Goal: Transaction & Acquisition: Purchase product/service

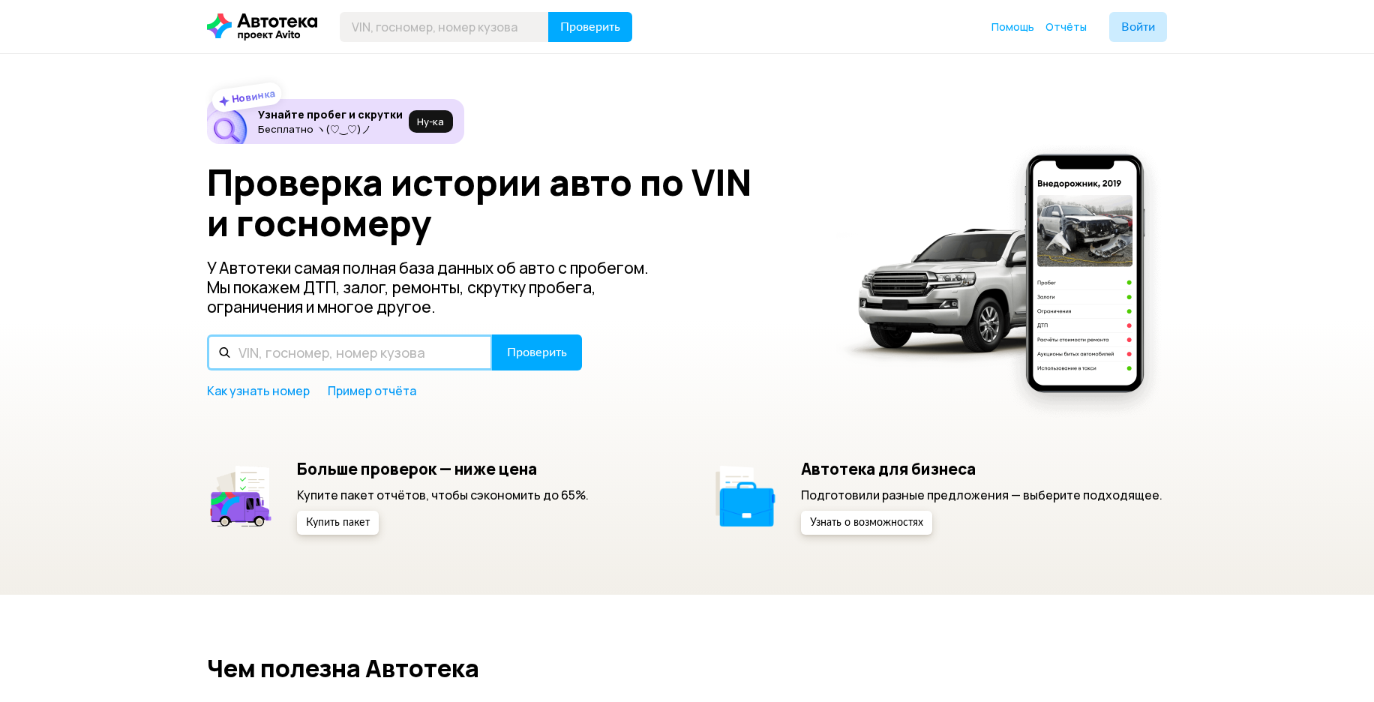
click at [331, 352] on input "text" at bounding box center [350, 352] width 286 height 36
paste input "В731ТМ193"
type input "В731ТМ193"
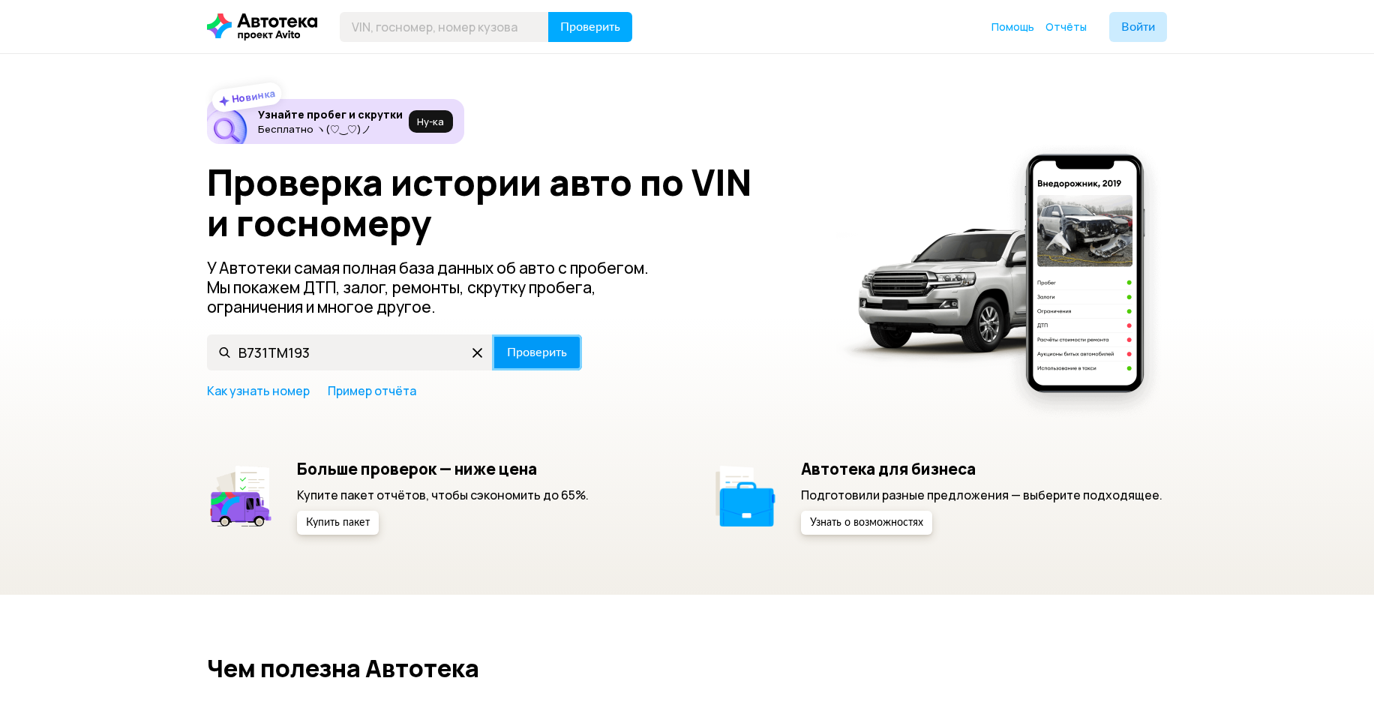
click at [546, 351] on span "Проверить" at bounding box center [537, 352] width 60 height 12
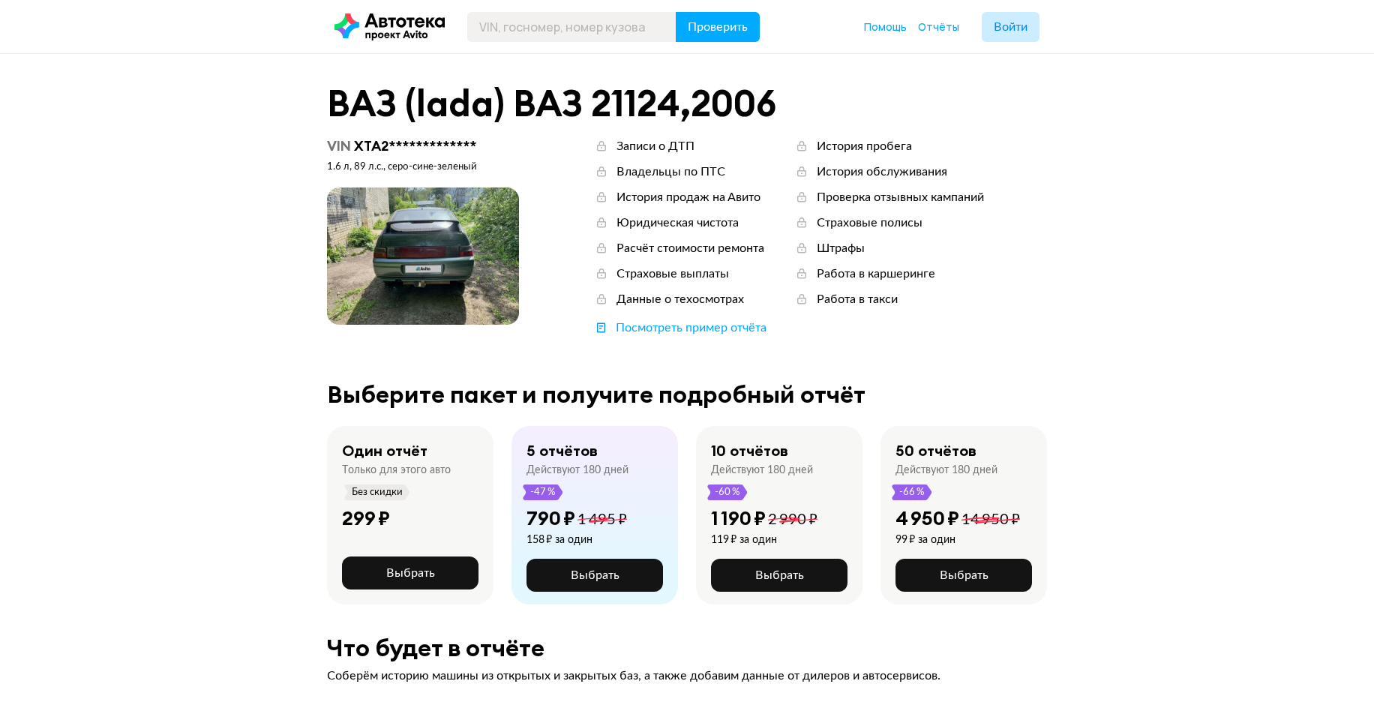
click at [451, 244] on span at bounding box center [423, 255] width 192 height 137
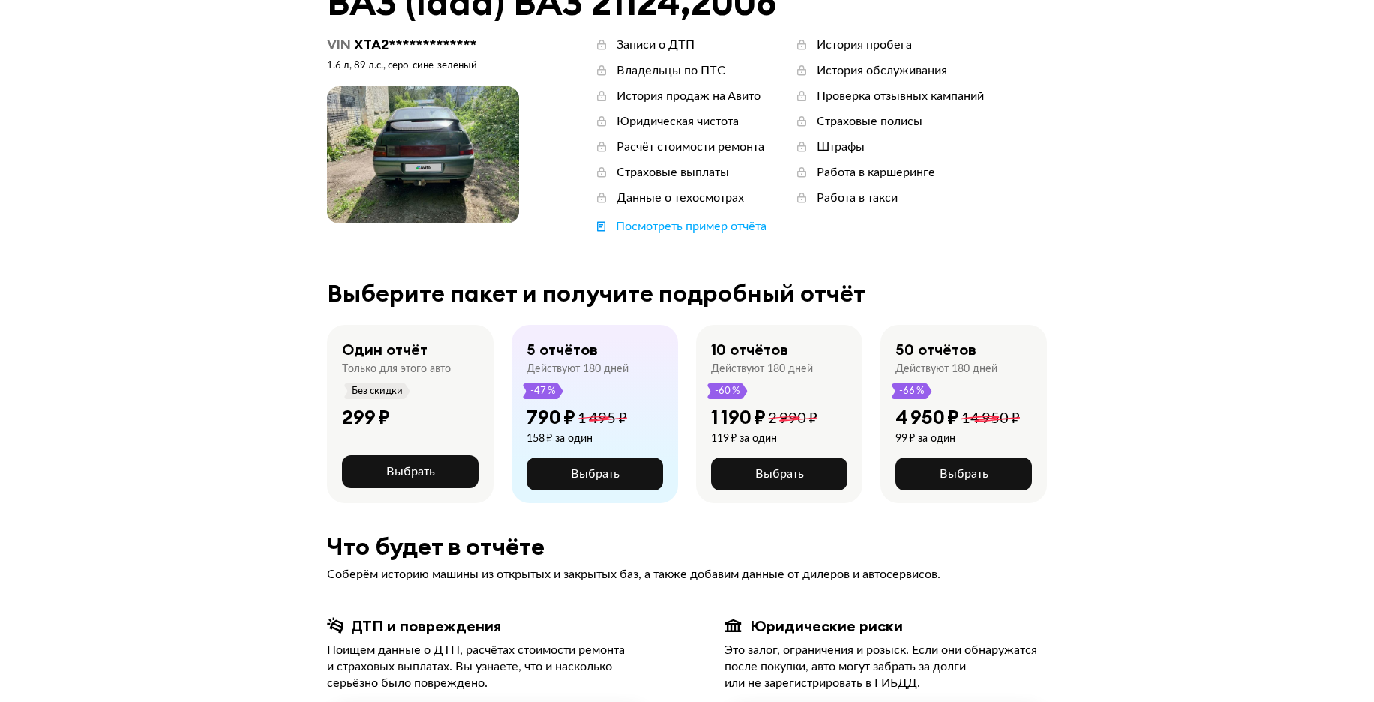
scroll to position [75, 0]
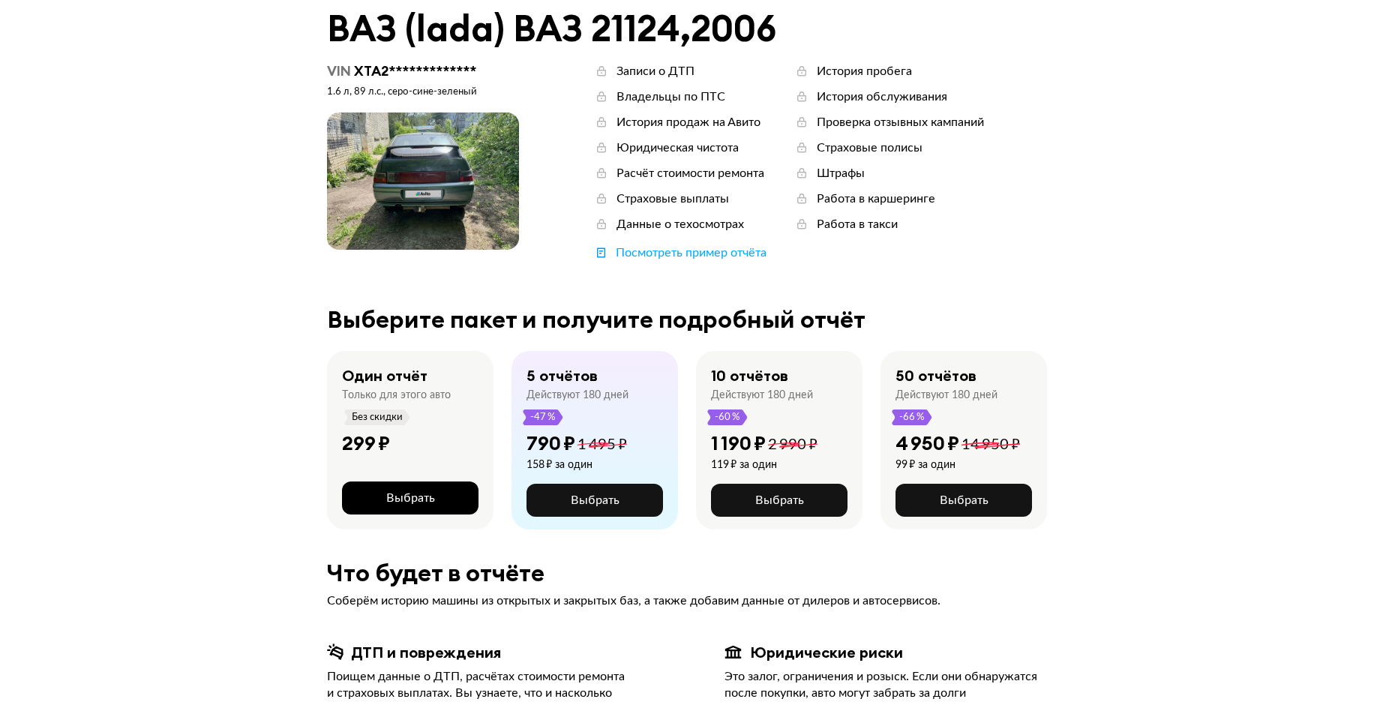
click at [386, 499] on span "Выбрать" at bounding box center [410, 498] width 49 height 12
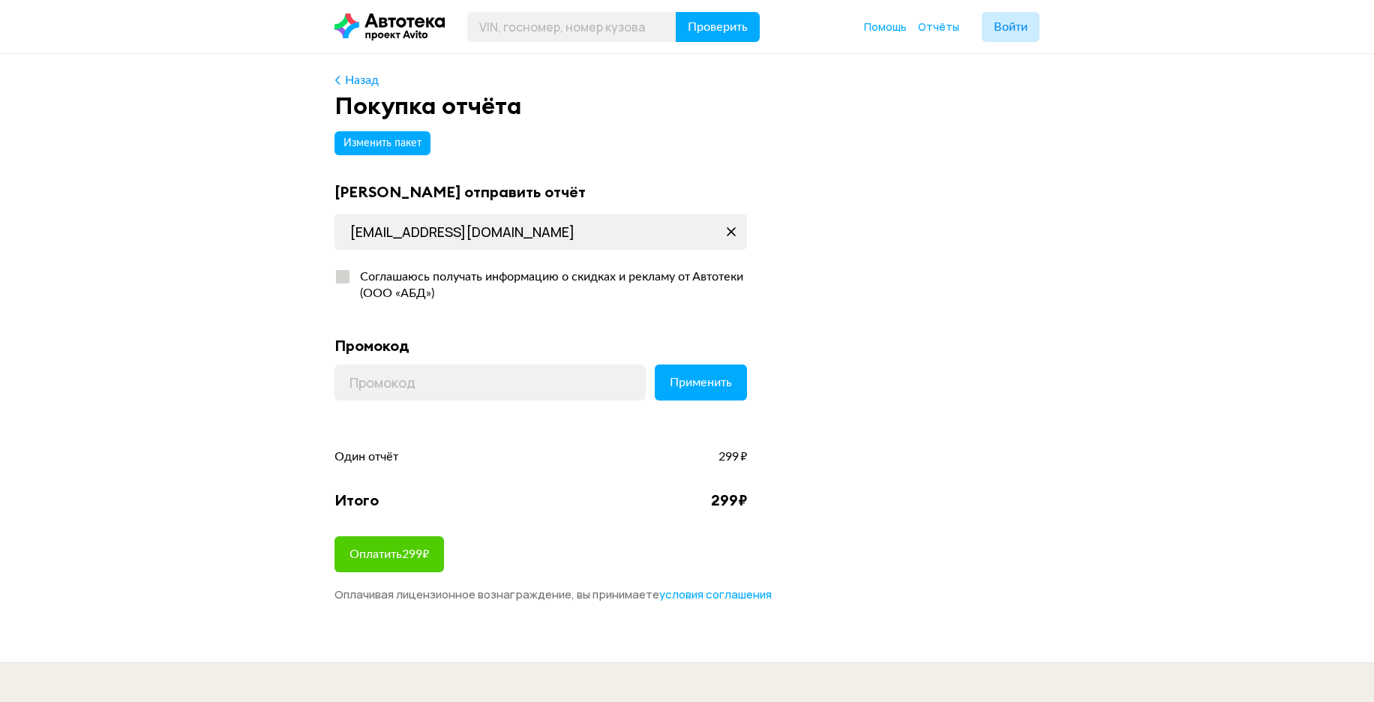
click at [344, 277] on div at bounding box center [342, 276] width 13 height 13
click at [344, 277] on input "Соглашаюсь получать информацию о скидках и рекламу от Автотеки (ООО «АБД»)" at bounding box center [339, 273] width 10 height 10
checkbox input "true"
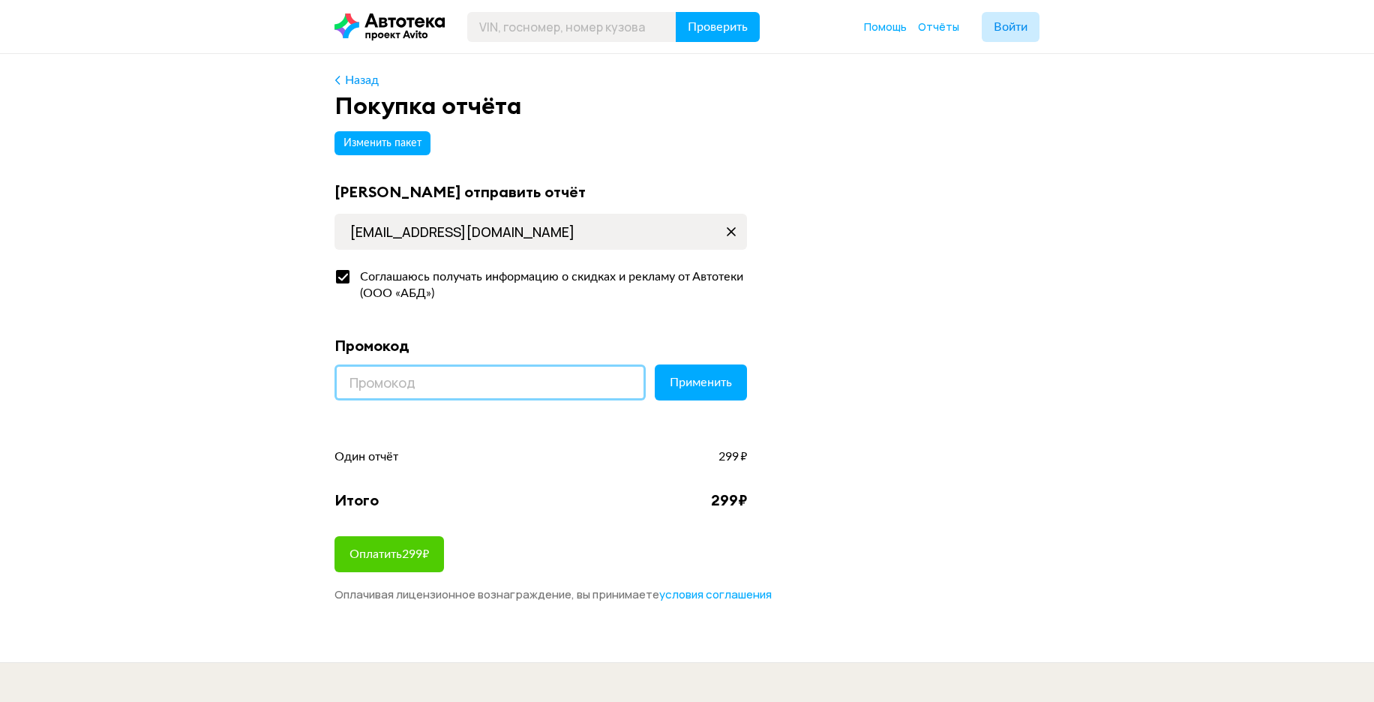
click at [400, 379] on input at bounding box center [489, 382] width 311 height 36
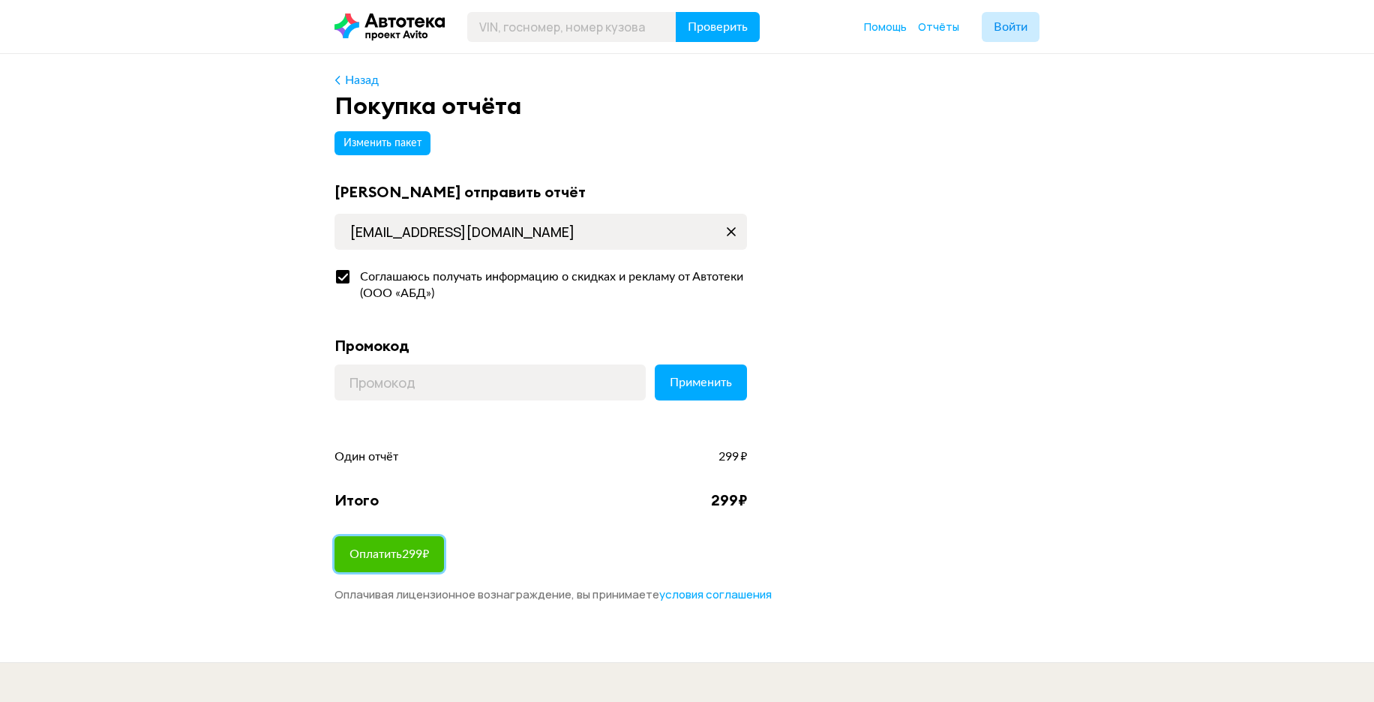
click at [412, 553] on span "Оплатить 299 ₽" at bounding box center [388, 554] width 79 height 12
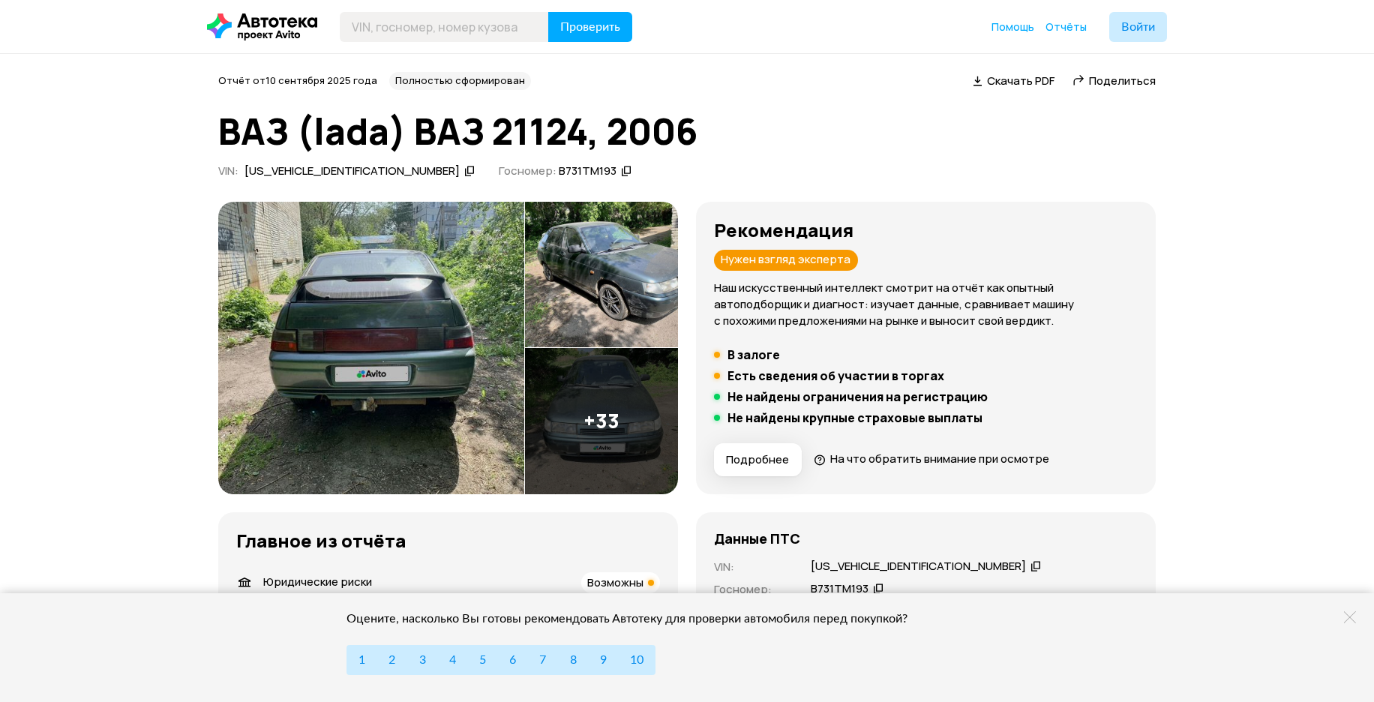
click at [372, 313] on img at bounding box center [371, 348] width 306 height 292
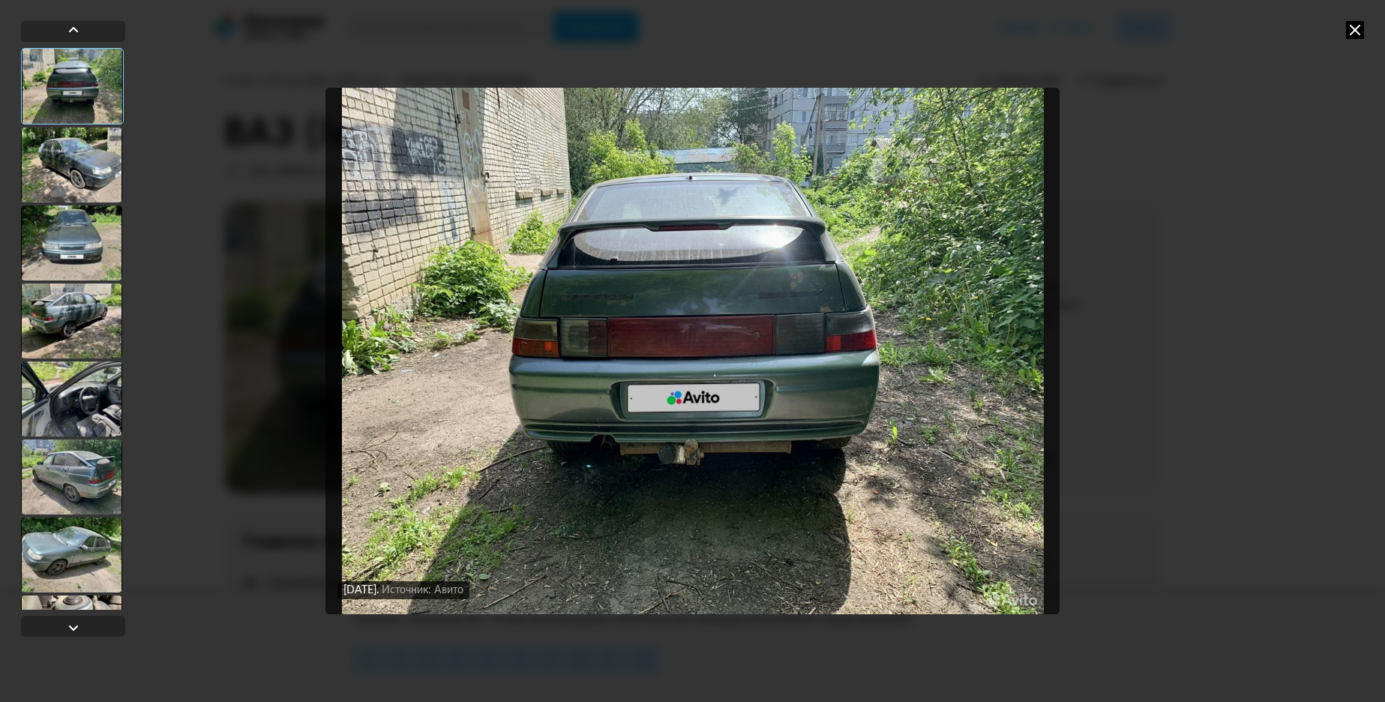
click at [83, 144] on div at bounding box center [71, 164] width 101 height 75
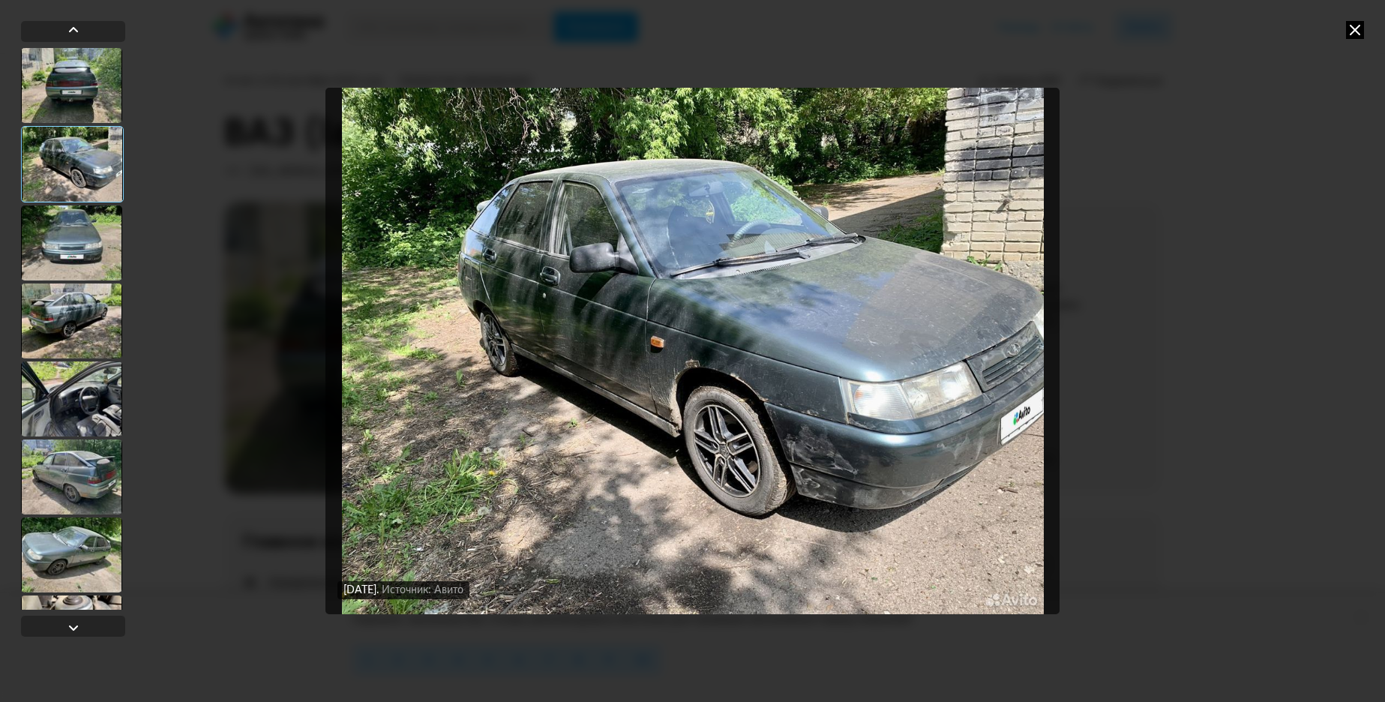
click at [71, 242] on div at bounding box center [71, 242] width 101 height 75
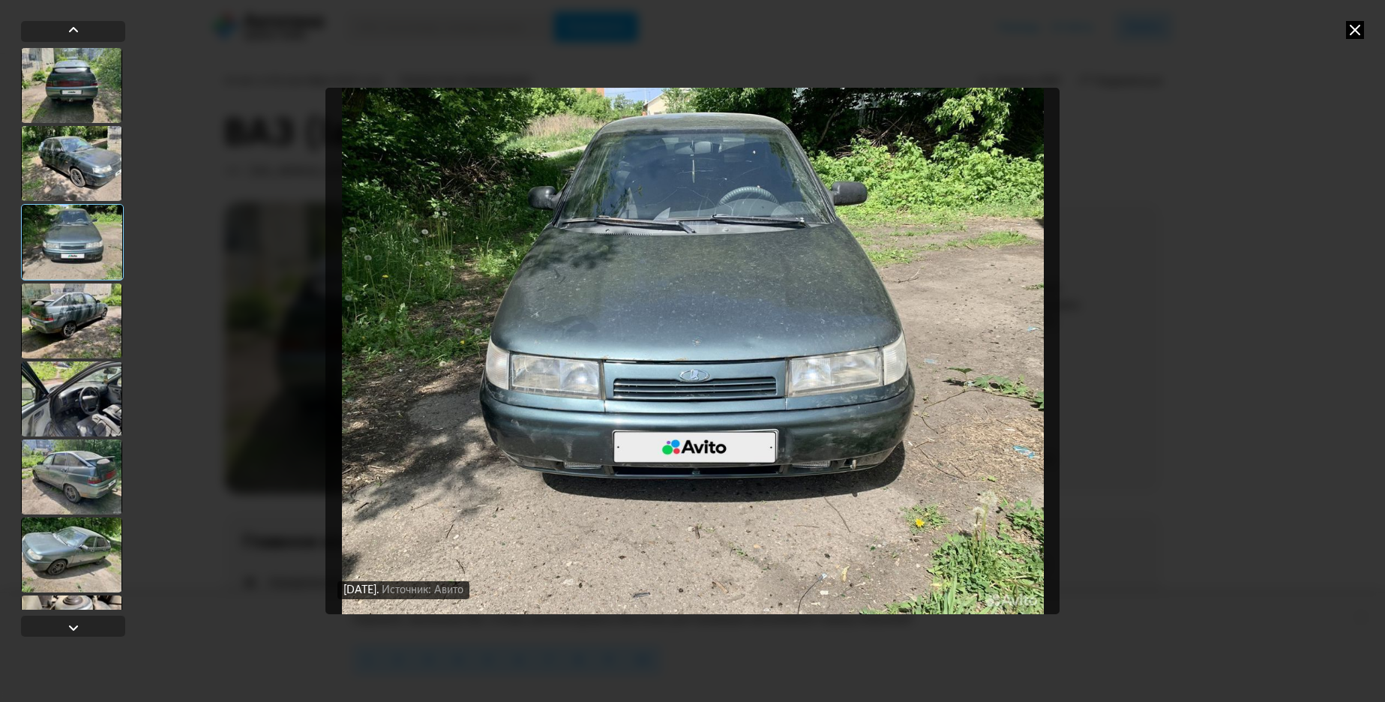
click at [90, 334] on div at bounding box center [71, 320] width 101 height 75
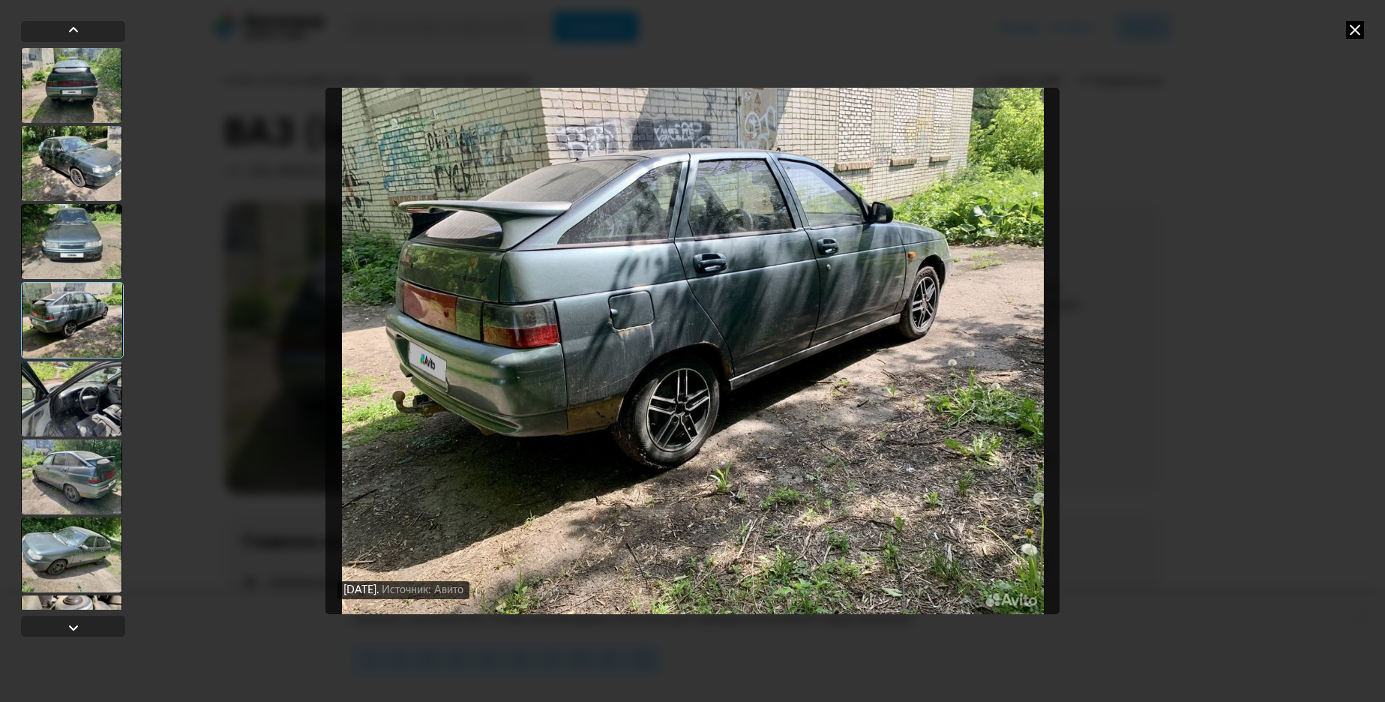
click at [82, 395] on div at bounding box center [71, 398] width 101 height 75
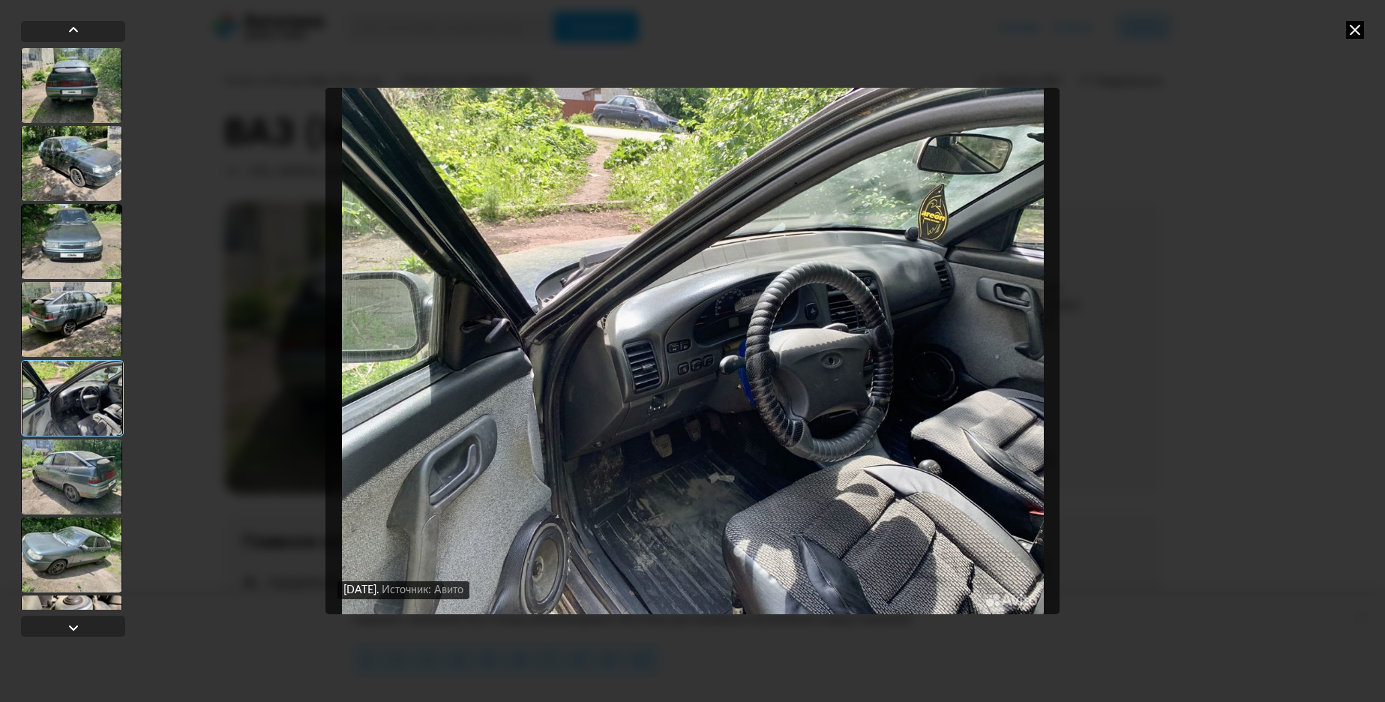
click at [65, 483] on div at bounding box center [71, 476] width 101 height 75
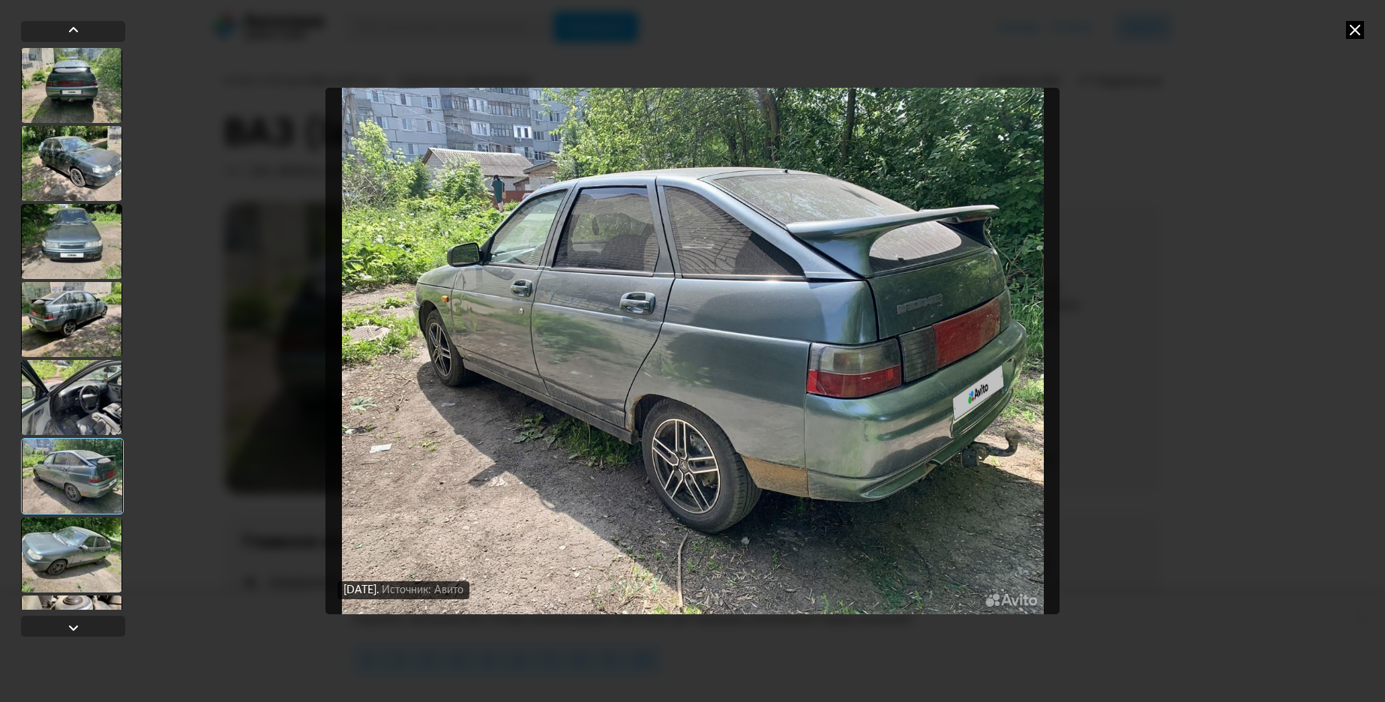
click at [76, 564] on div at bounding box center [71, 554] width 101 height 75
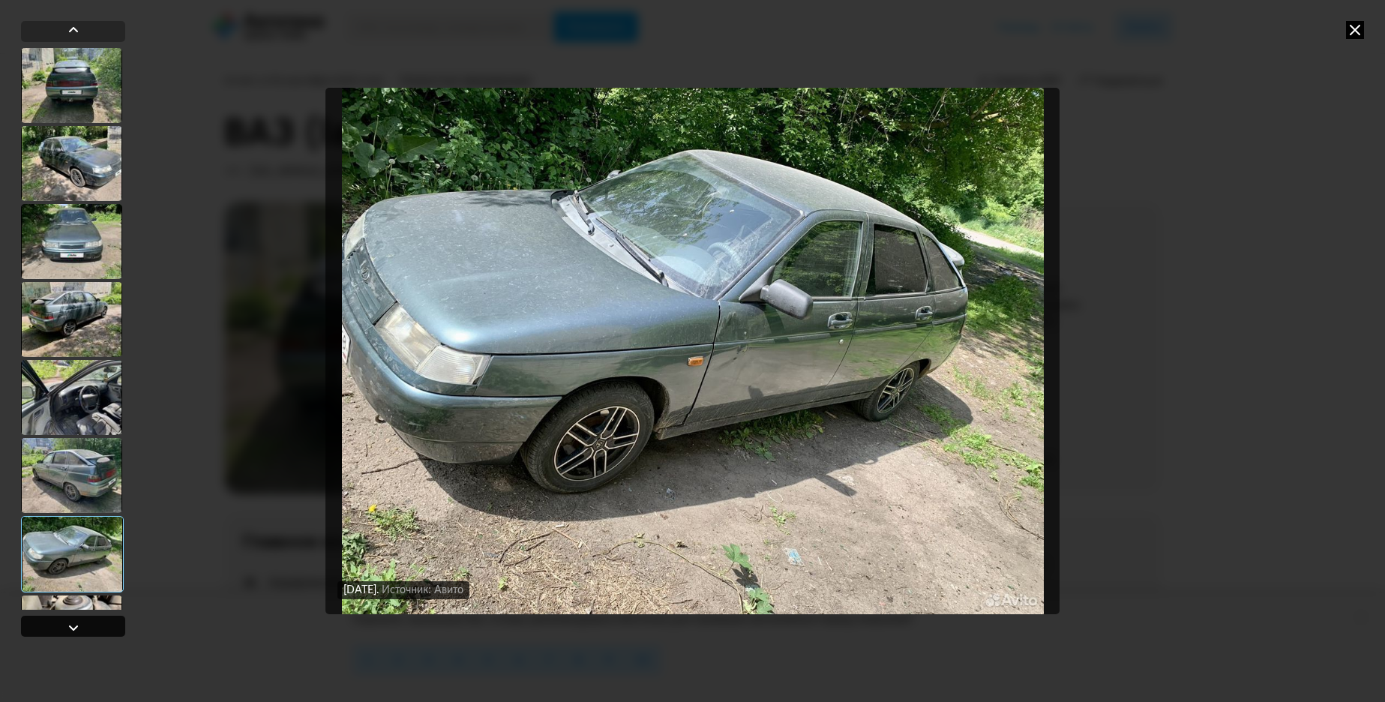
click at [71, 626] on div at bounding box center [73, 628] width 18 height 18
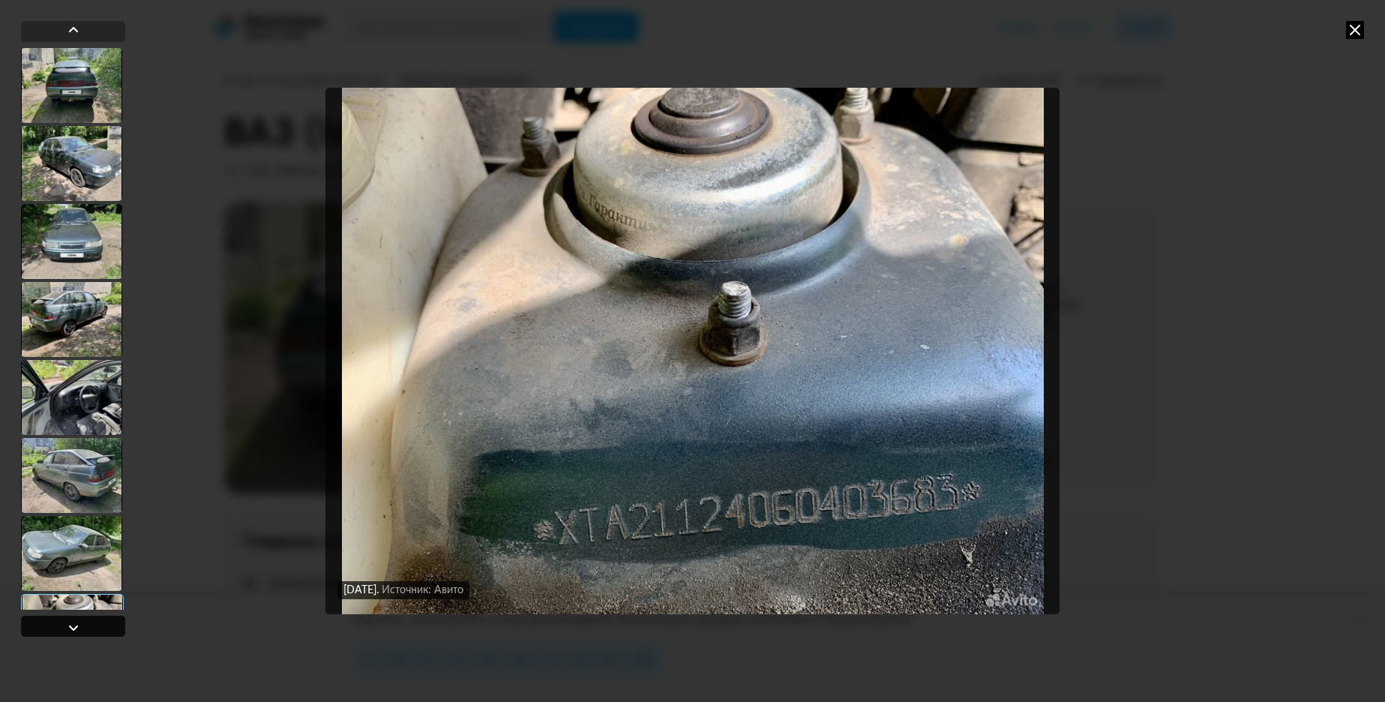
click at [71, 626] on div at bounding box center [73, 628] width 18 height 18
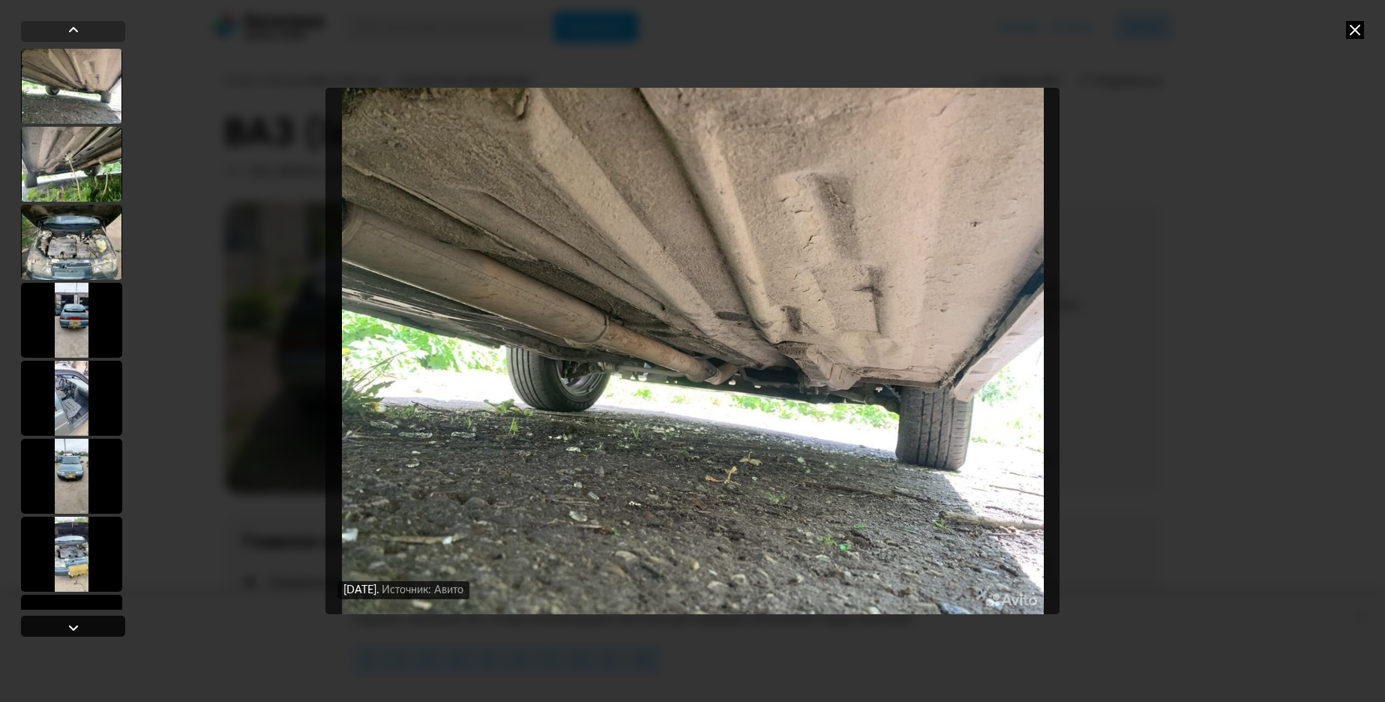
scroll to position [623, 0]
click at [70, 629] on div at bounding box center [73, 628] width 18 height 18
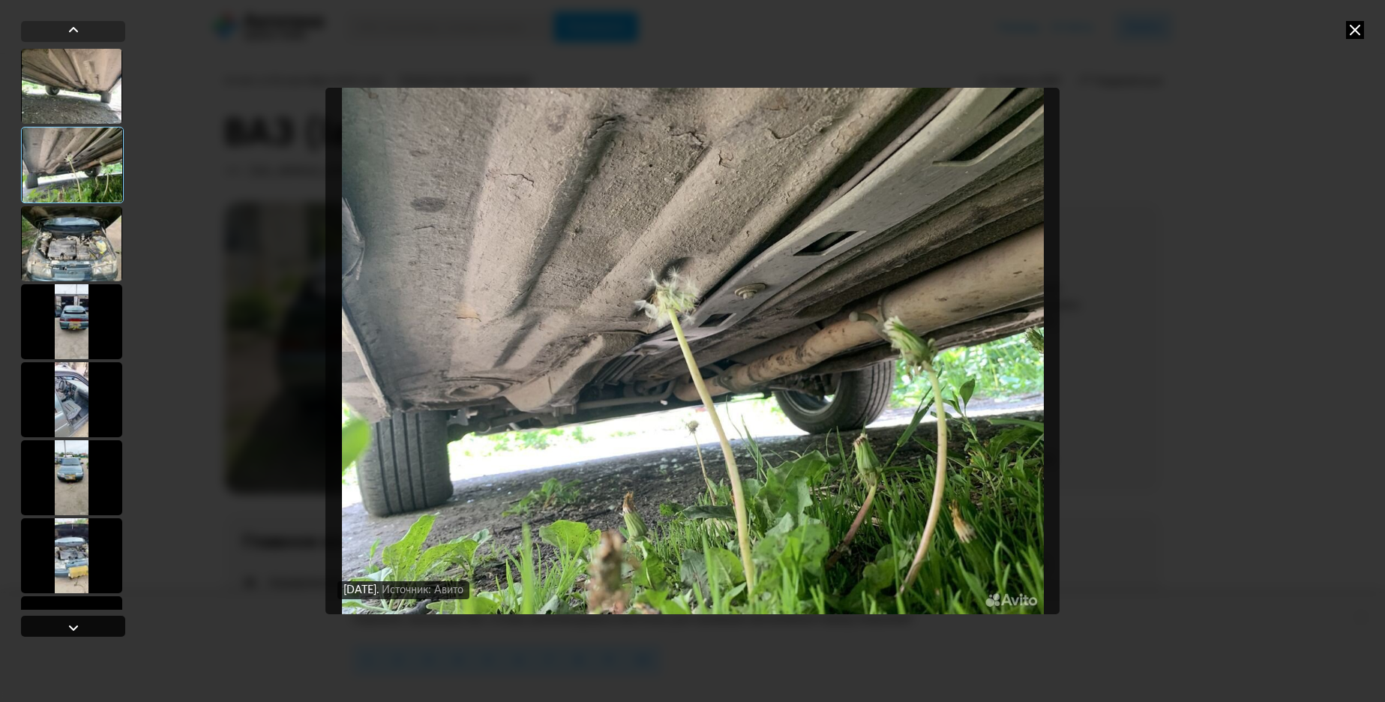
click at [70, 629] on div at bounding box center [73, 628] width 18 height 18
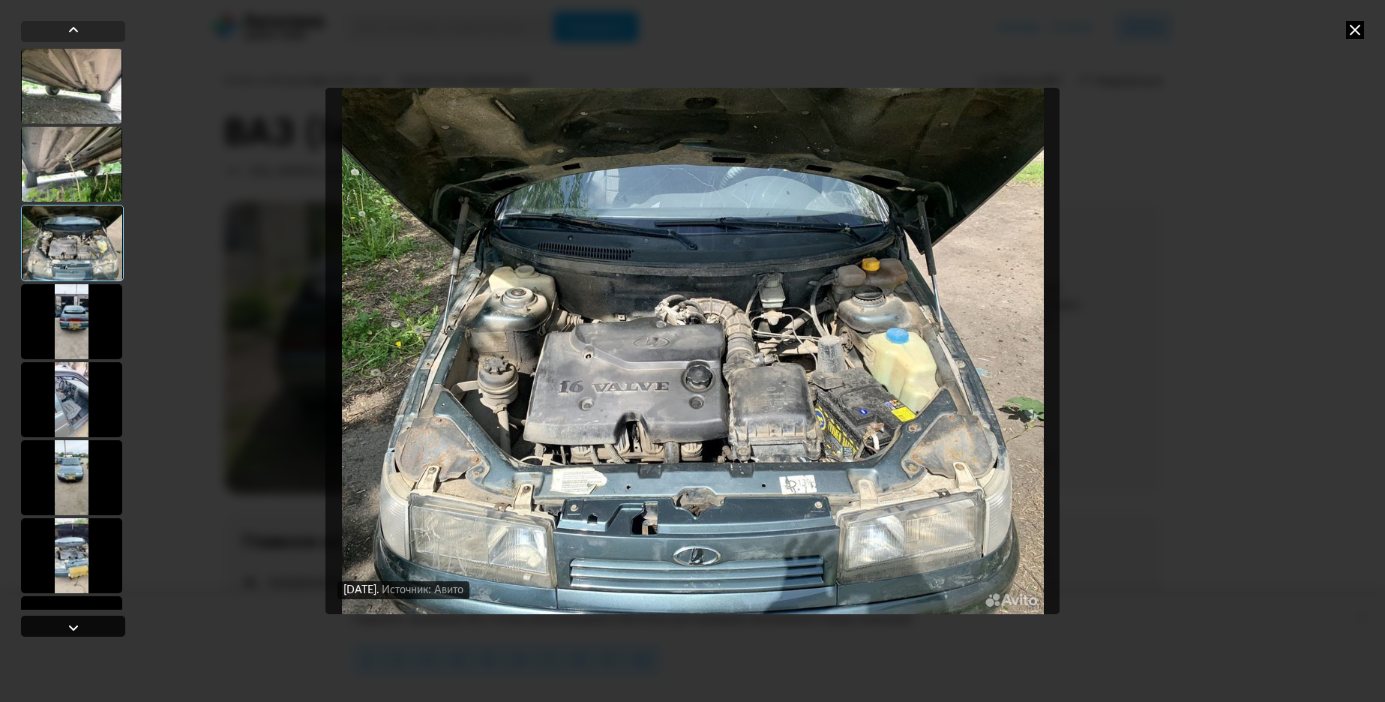
click at [67, 628] on div at bounding box center [73, 628] width 18 height 18
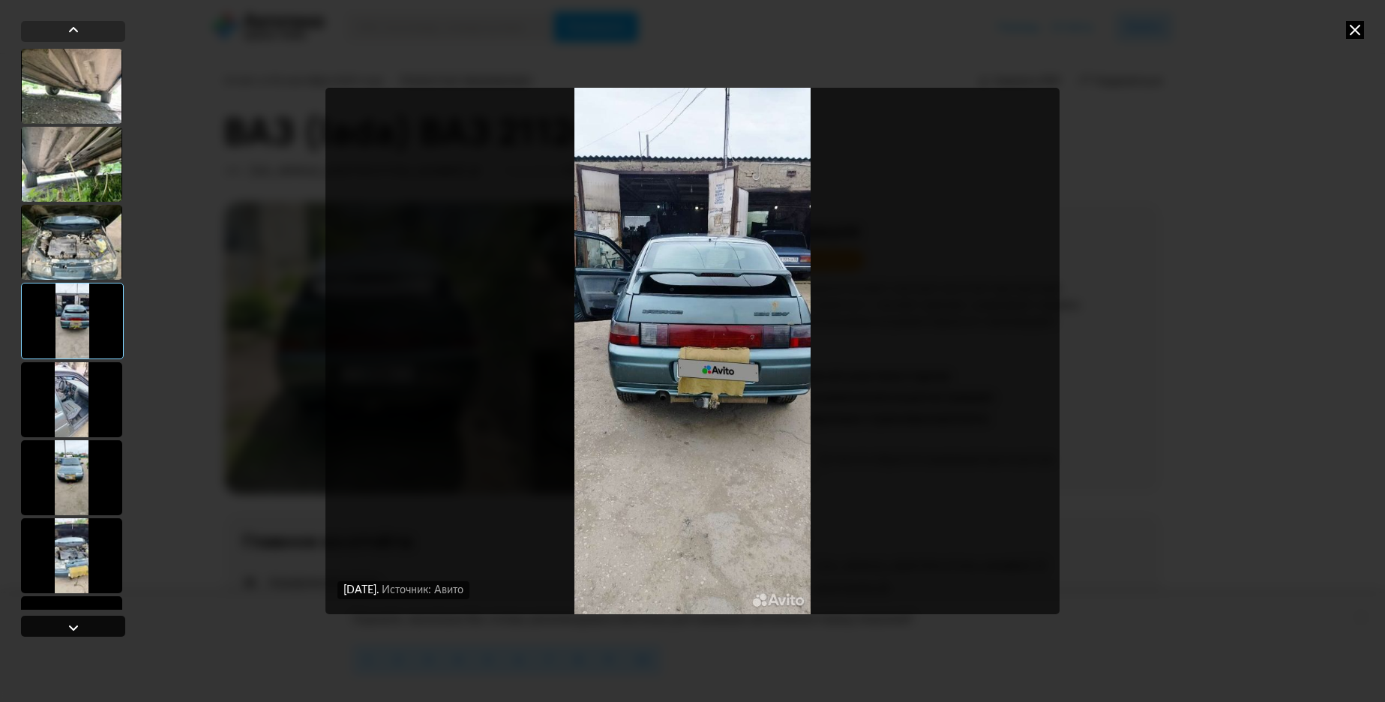
click at [67, 628] on div at bounding box center [73, 628] width 18 height 18
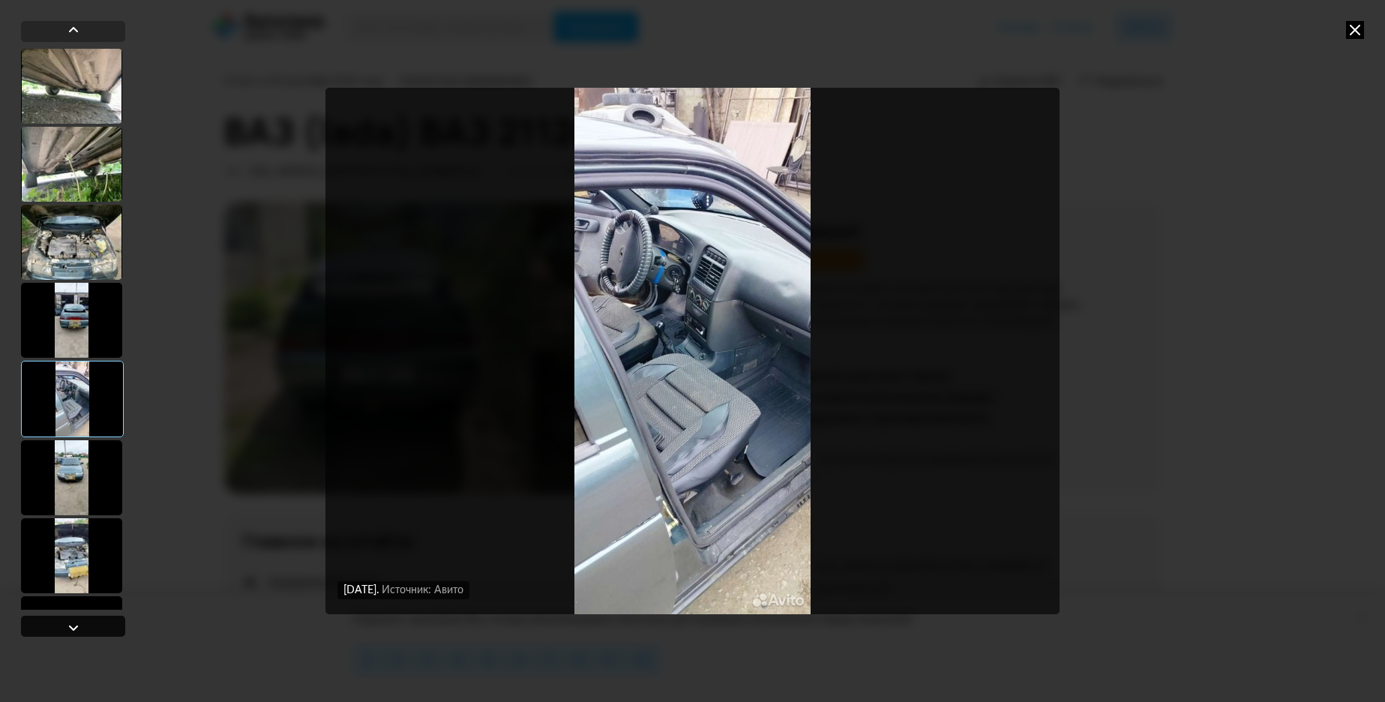
click at [65, 628] on div at bounding box center [73, 628] width 18 height 18
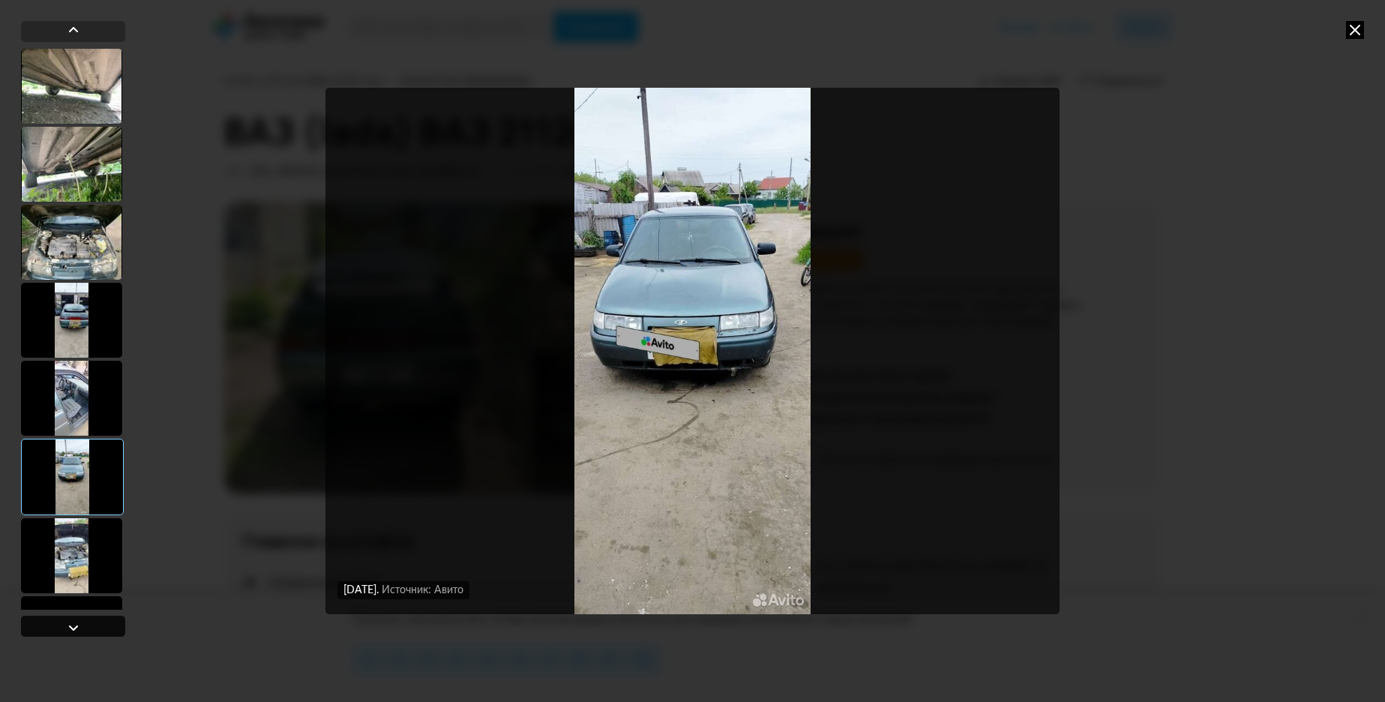
click at [65, 628] on div at bounding box center [73, 628] width 18 height 18
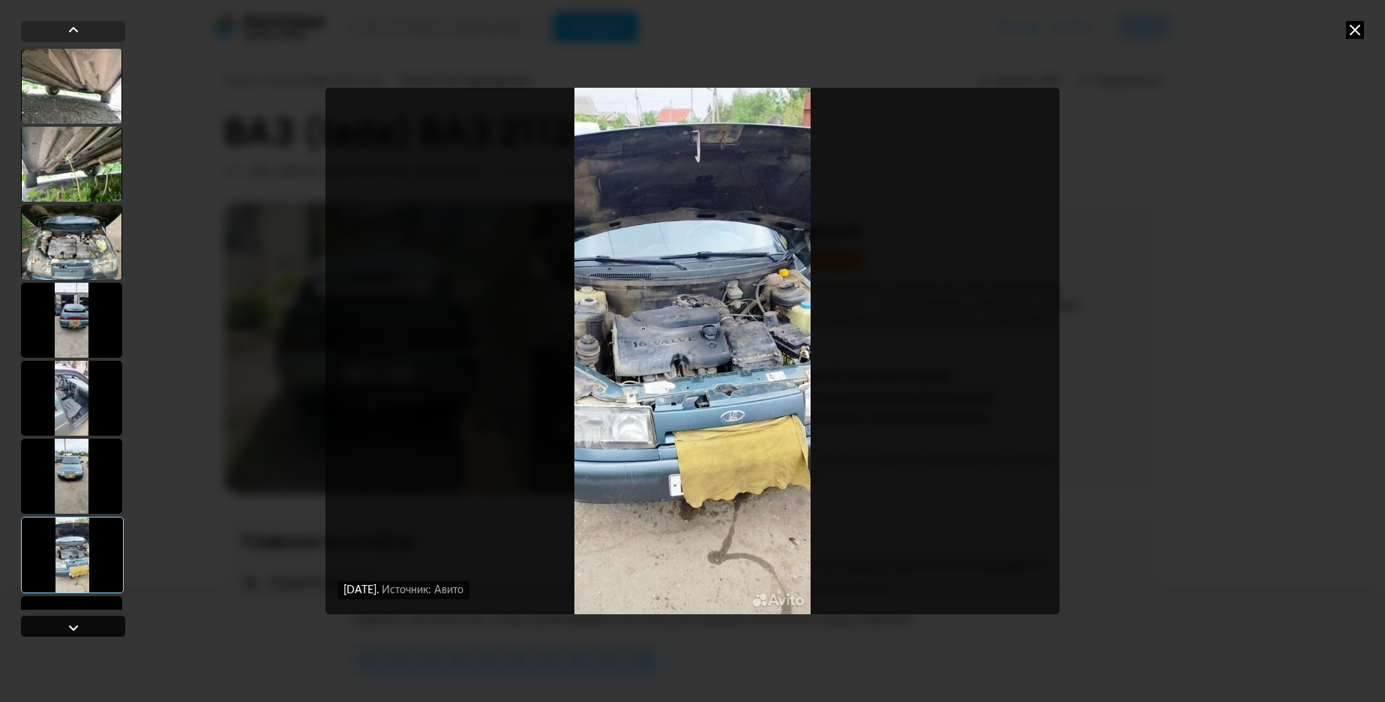
click at [61, 628] on div at bounding box center [73, 626] width 104 height 21
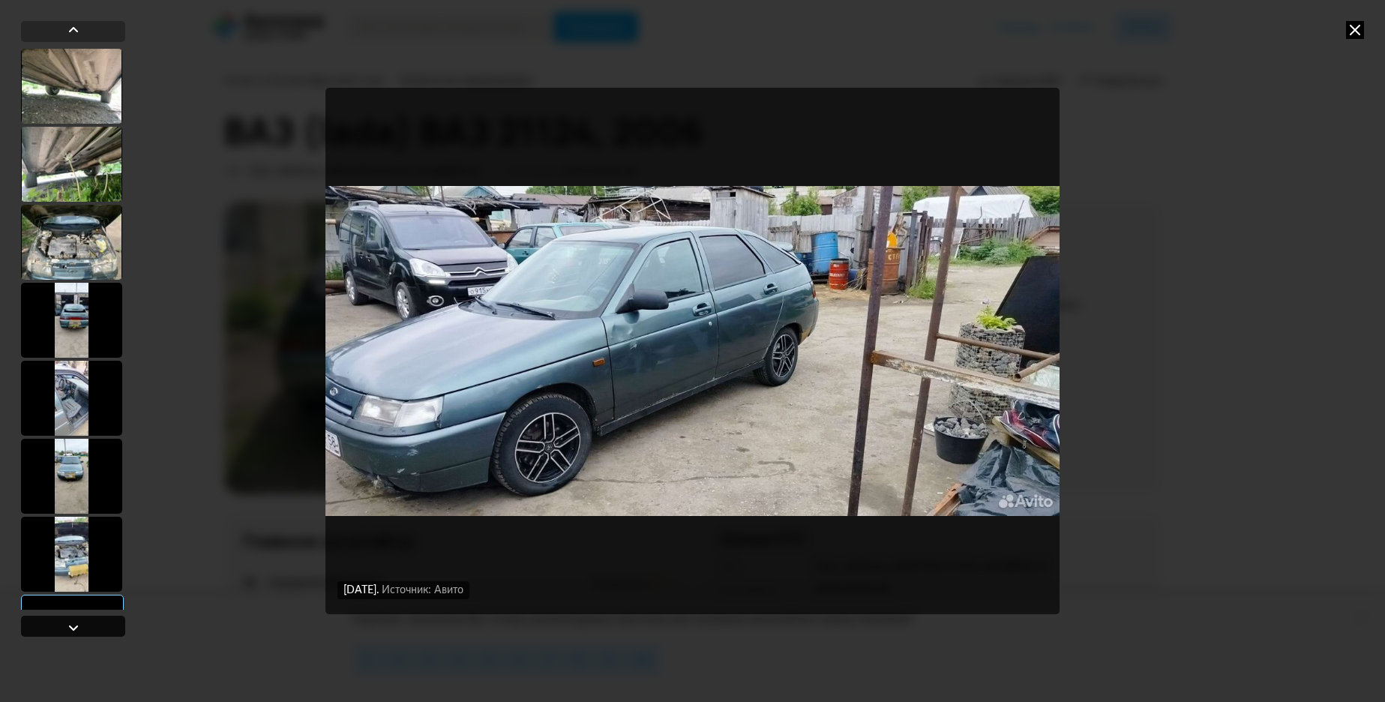
click at [60, 627] on div at bounding box center [73, 626] width 104 height 21
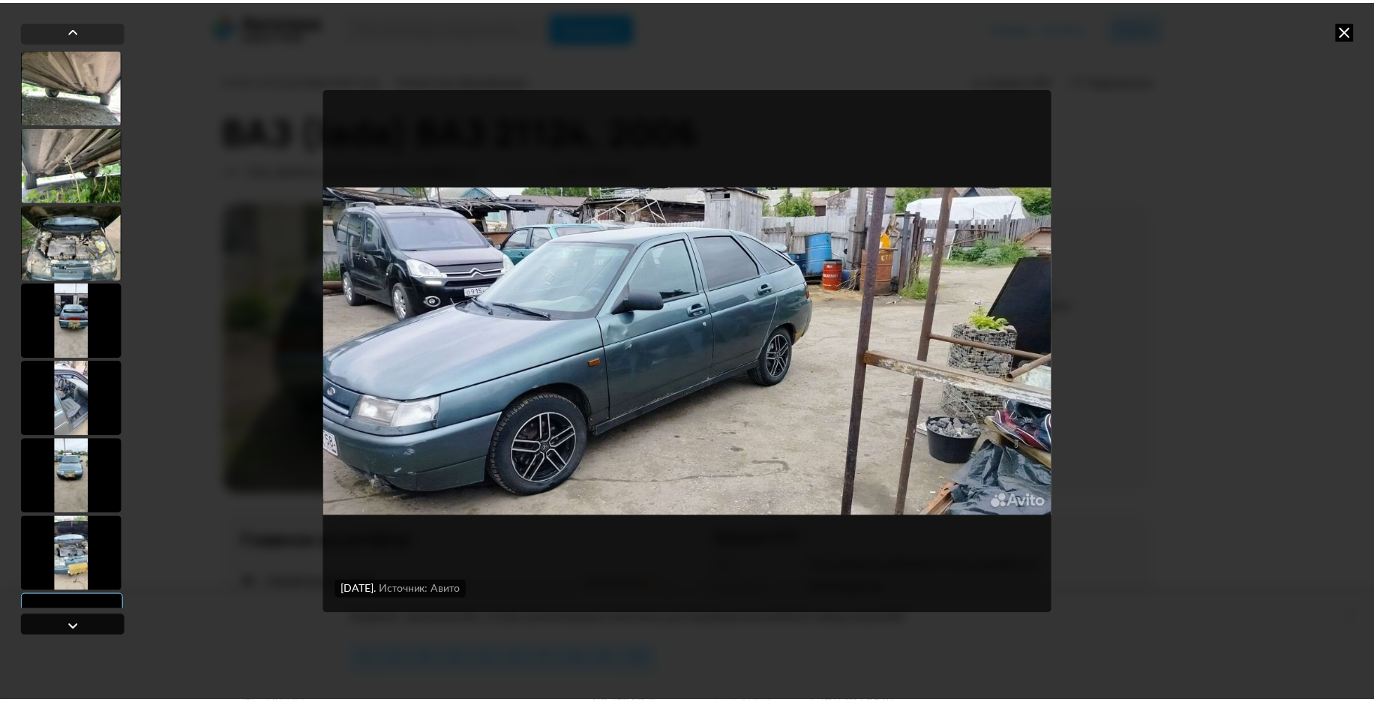
scroll to position [1225, 0]
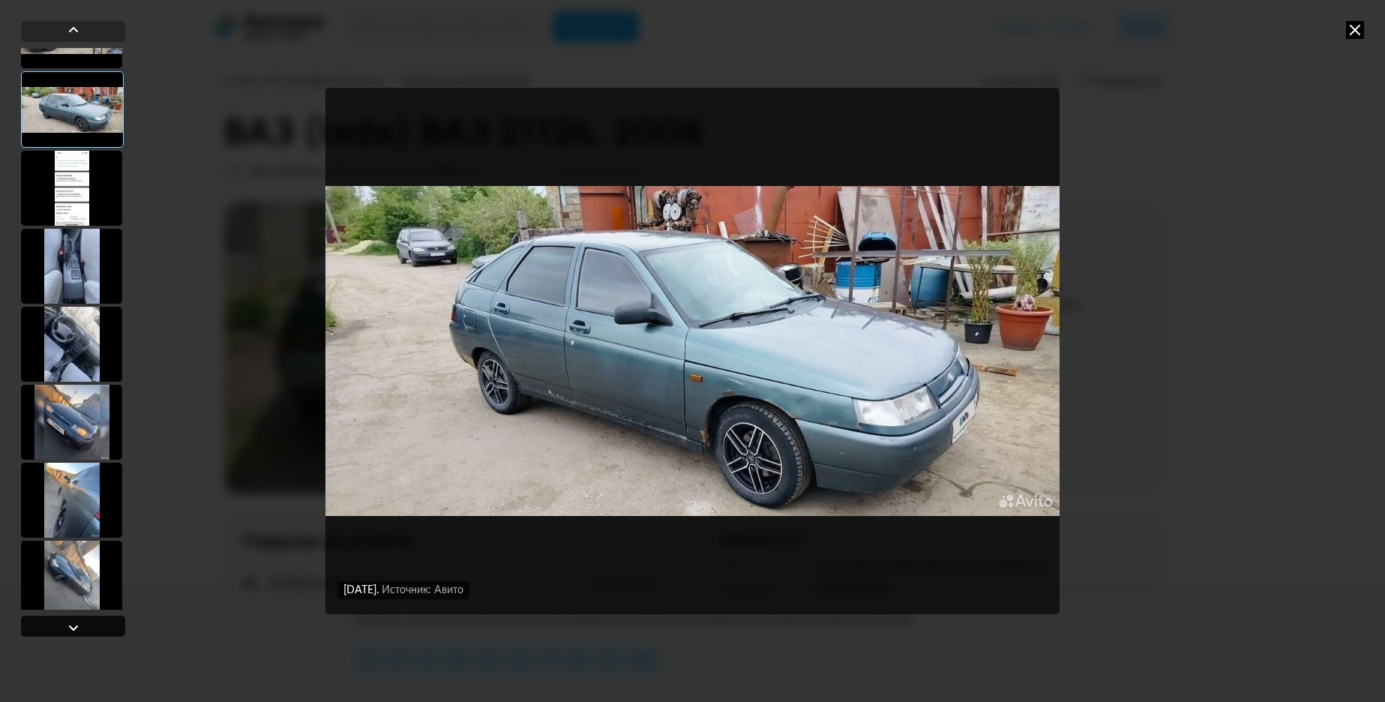
click at [70, 623] on div at bounding box center [73, 628] width 18 height 18
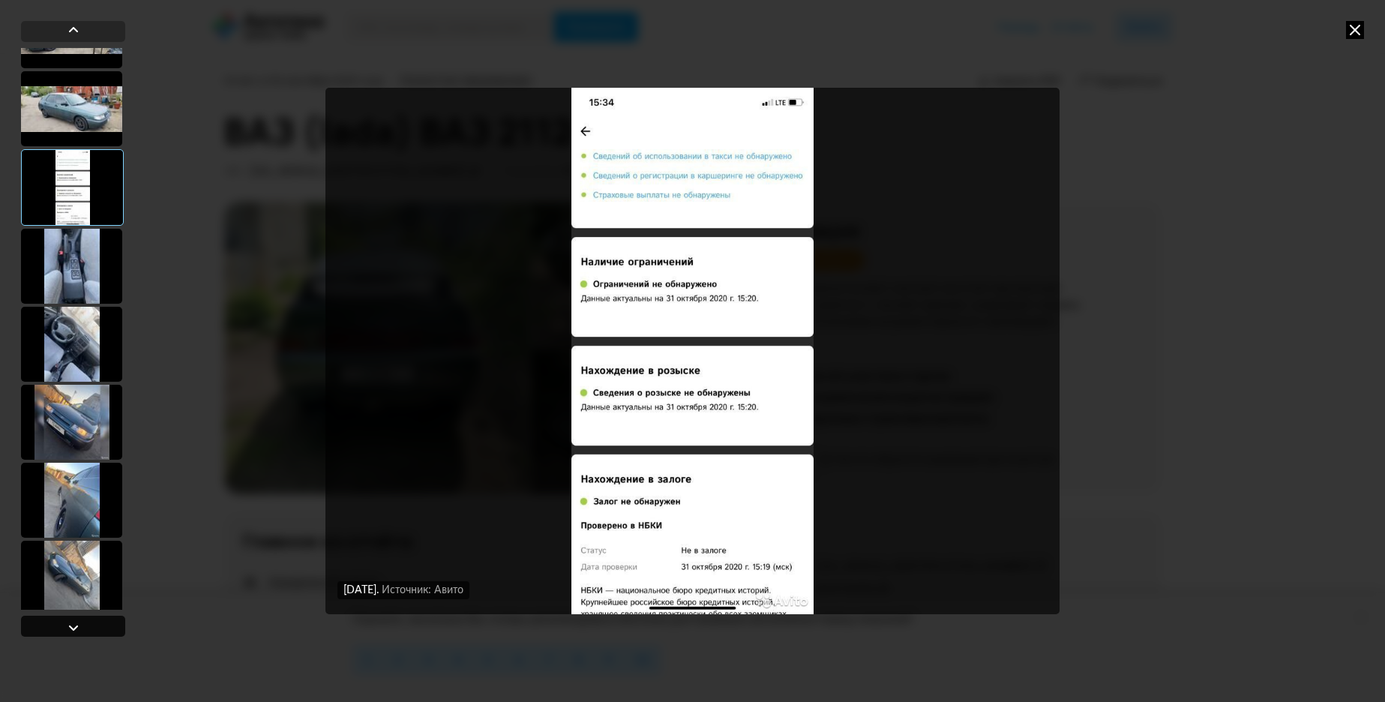
click at [70, 623] on div at bounding box center [73, 628] width 18 height 18
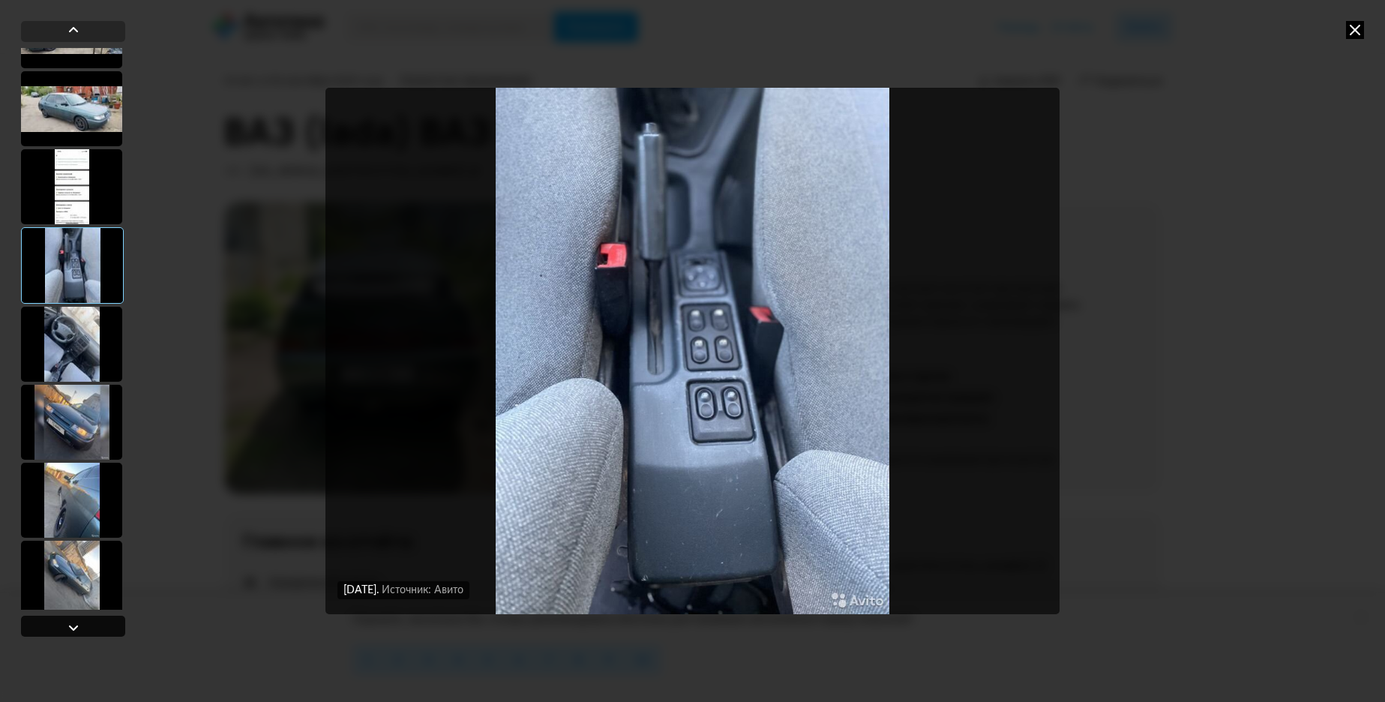
click at [70, 623] on div at bounding box center [73, 628] width 18 height 18
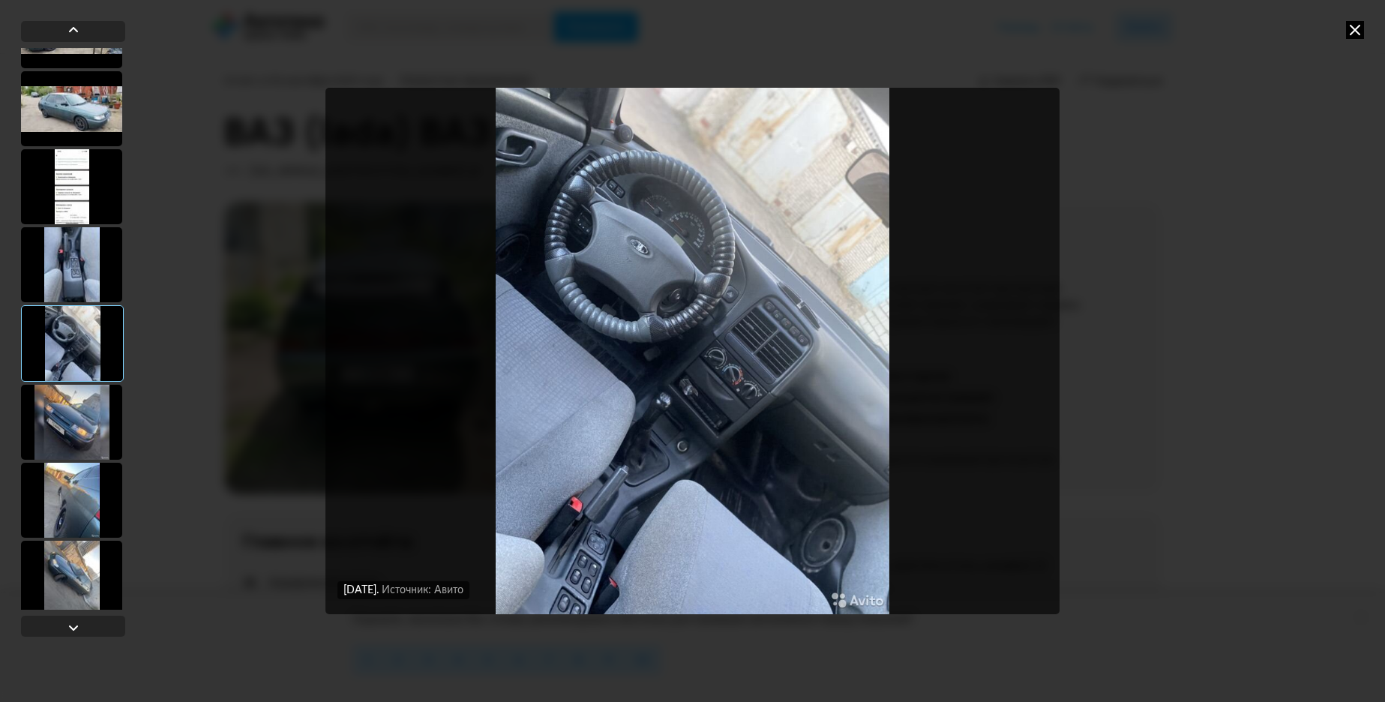
click at [720, 386] on img "Go to Slide 20" at bounding box center [692, 351] width 734 height 526
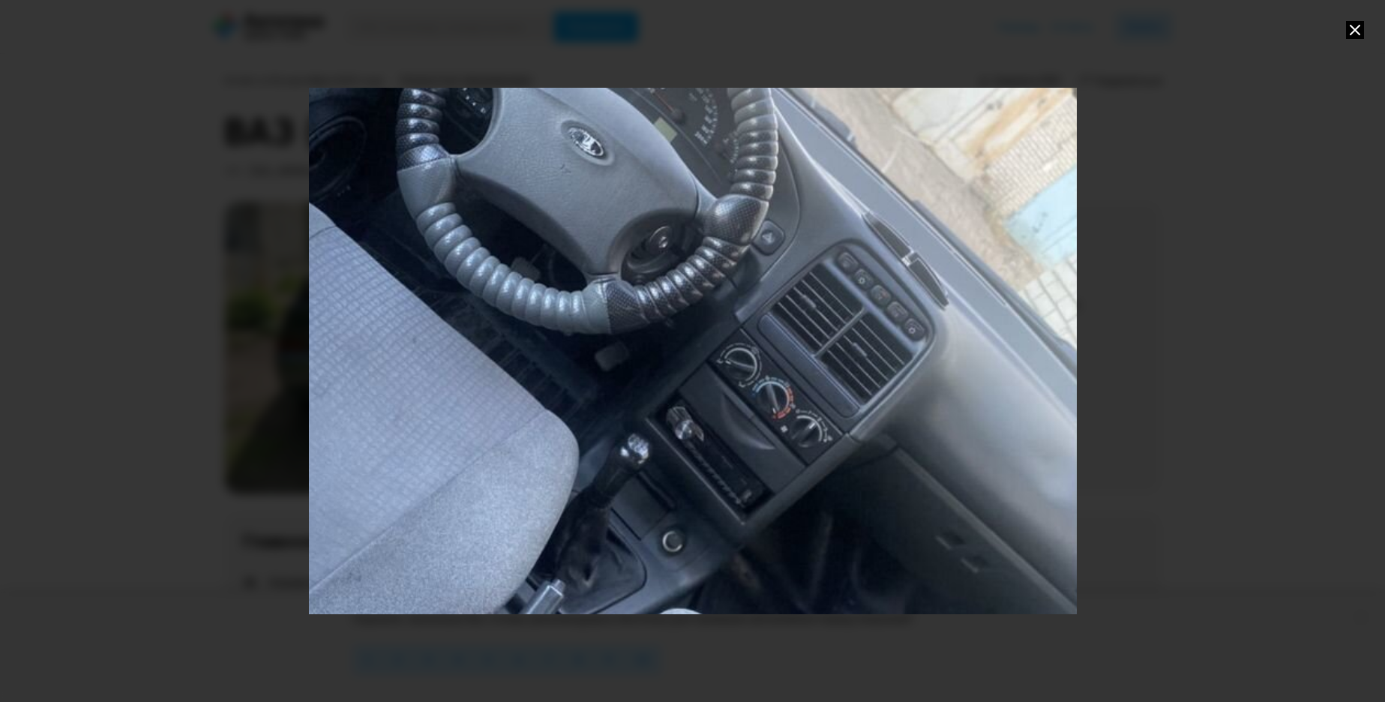
click at [850, 328] on div "Go to Slide 20" at bounding box center [693, 351] width 1536 height 1053
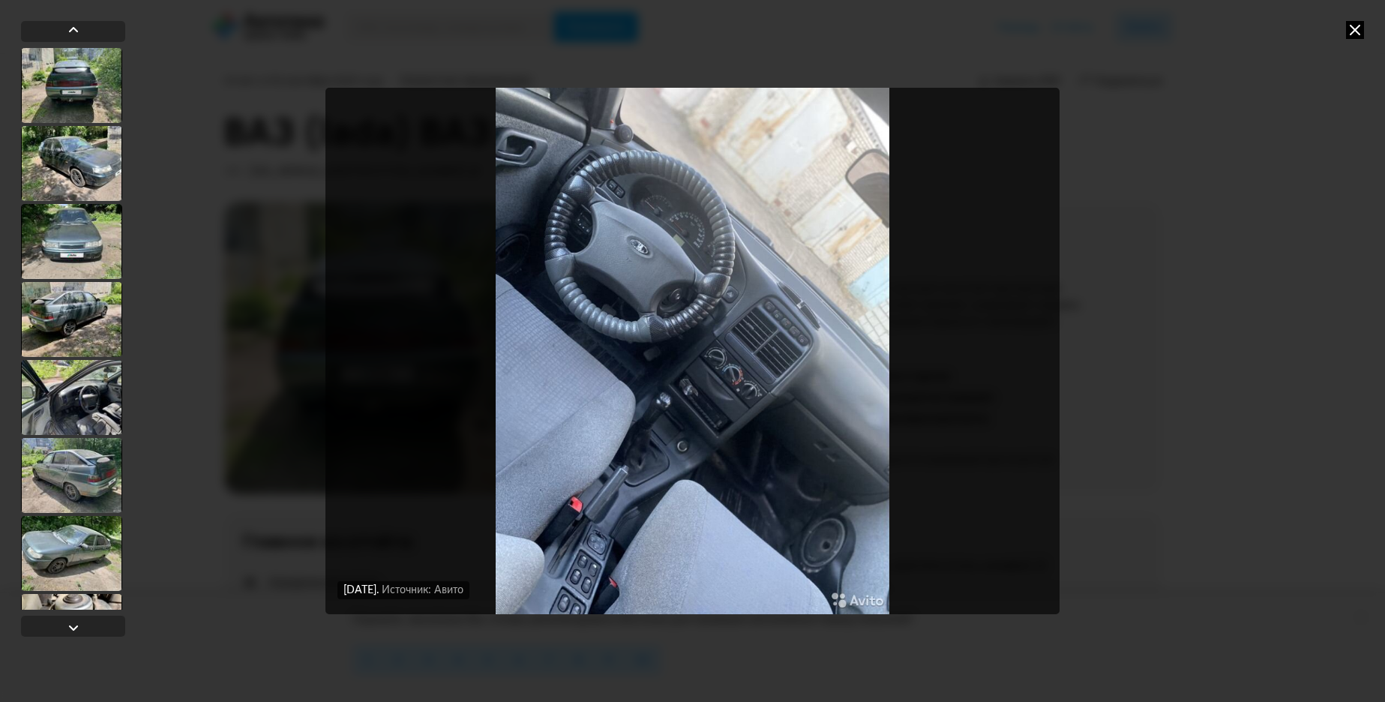
click at [776, 333] on img "Go to Slide 20" at bounding box center [692, 351] width 734 height 526
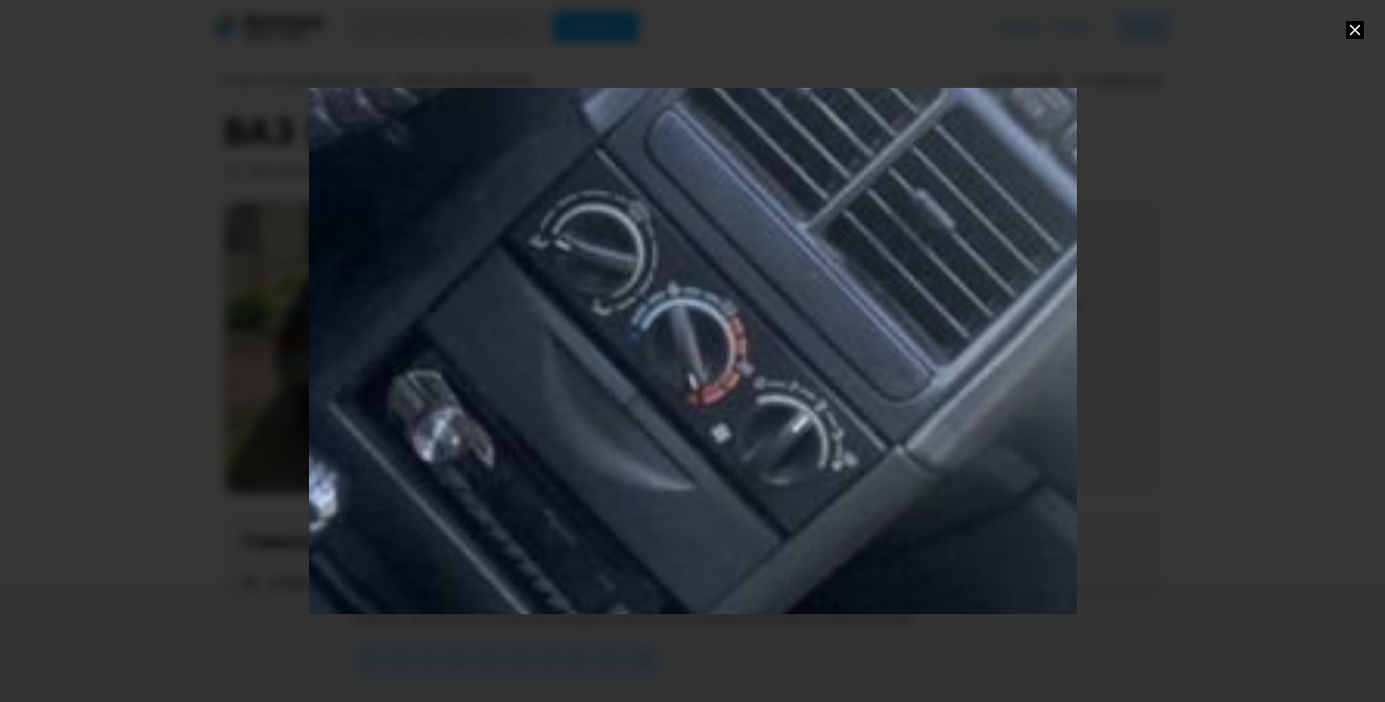
drag, startPoint x: 751, startPoint y: 433, endPoint x: 850, endPoint y: 217, distance: 237.9
click at [850, 217] on div "Go to Slide 20" at bounding box center [463, 212] width 4342 height 2977
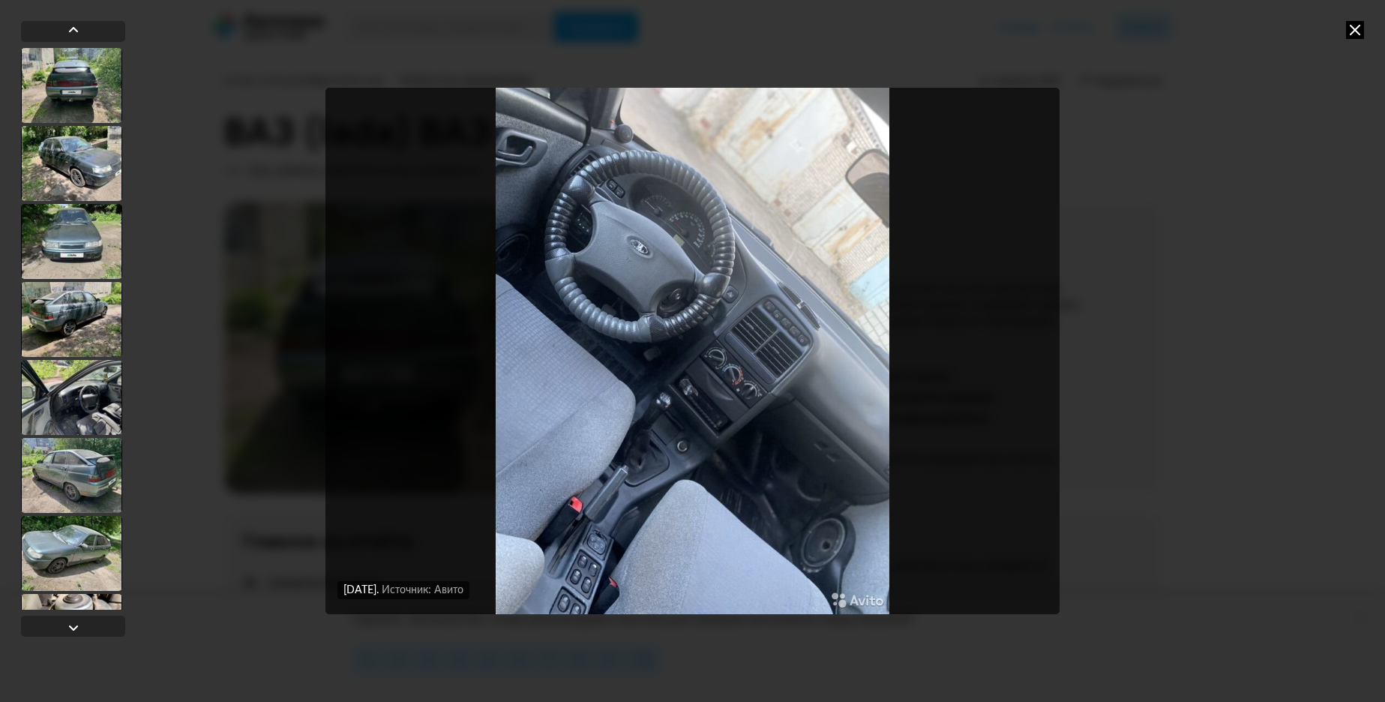
click at [701, 379] on img "Go to Slide 20" at bounding box center [692, 351] width 734 height 526
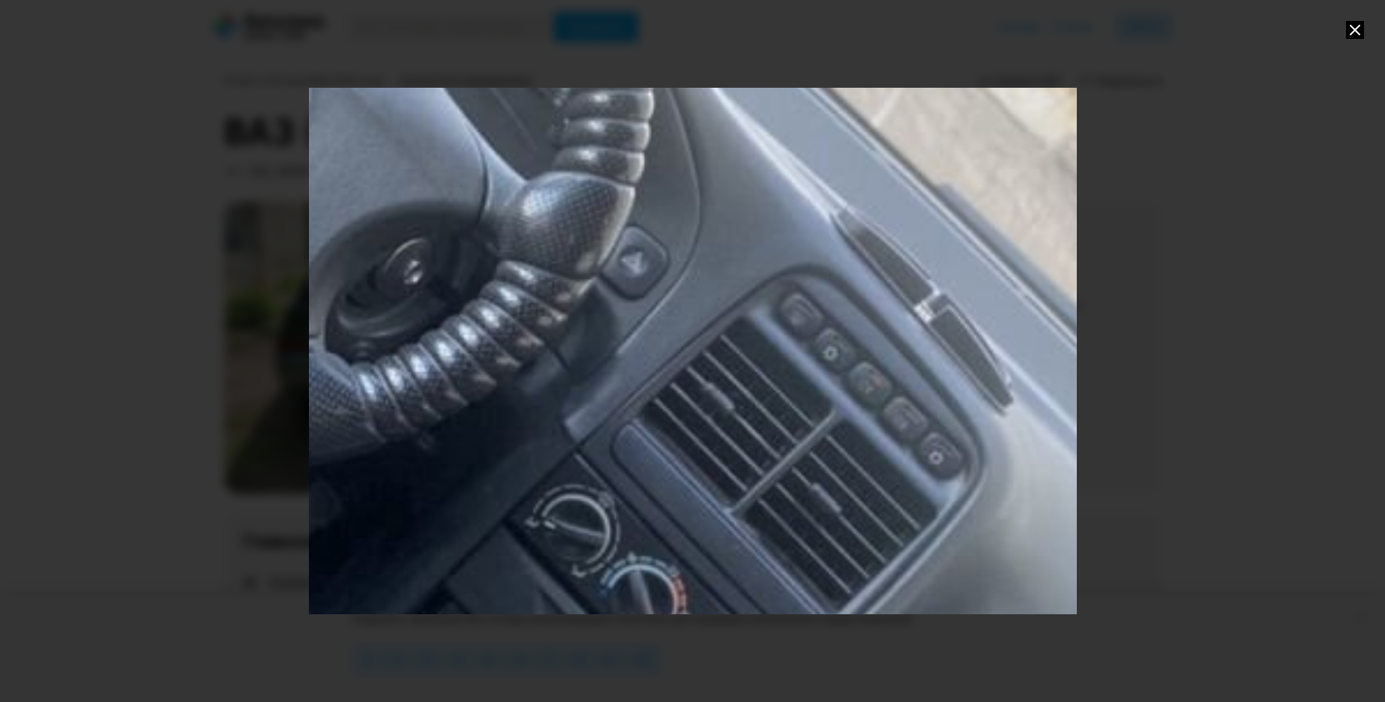
drag, startPoint x: 985, startPoint y: 228, endPoint x: 778, endPoint y: 412, distance: 277.3
click at [778, 412] on div "Go to Slide 20" at bounding box center [475, 501] width 3227 height 2212
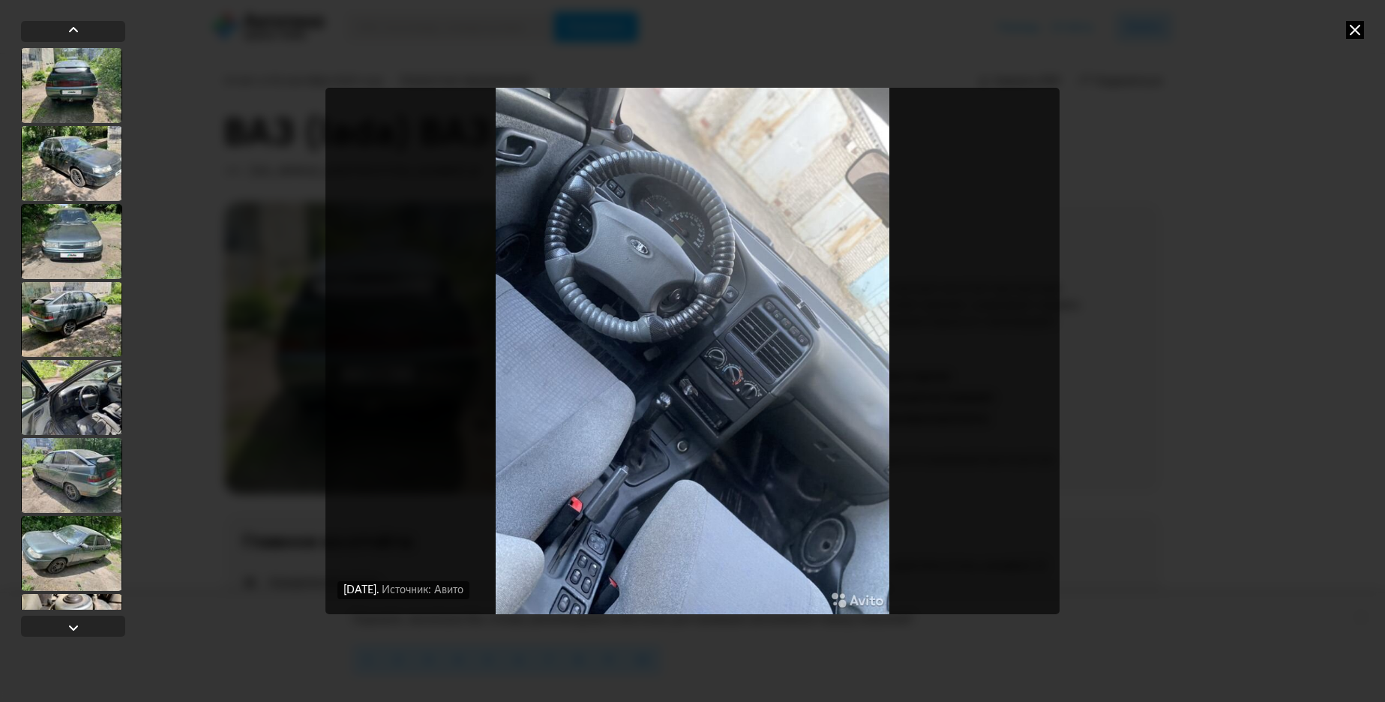
click at [1355, 26] on icon at bounding box center [1355, 30] width 18 height 18
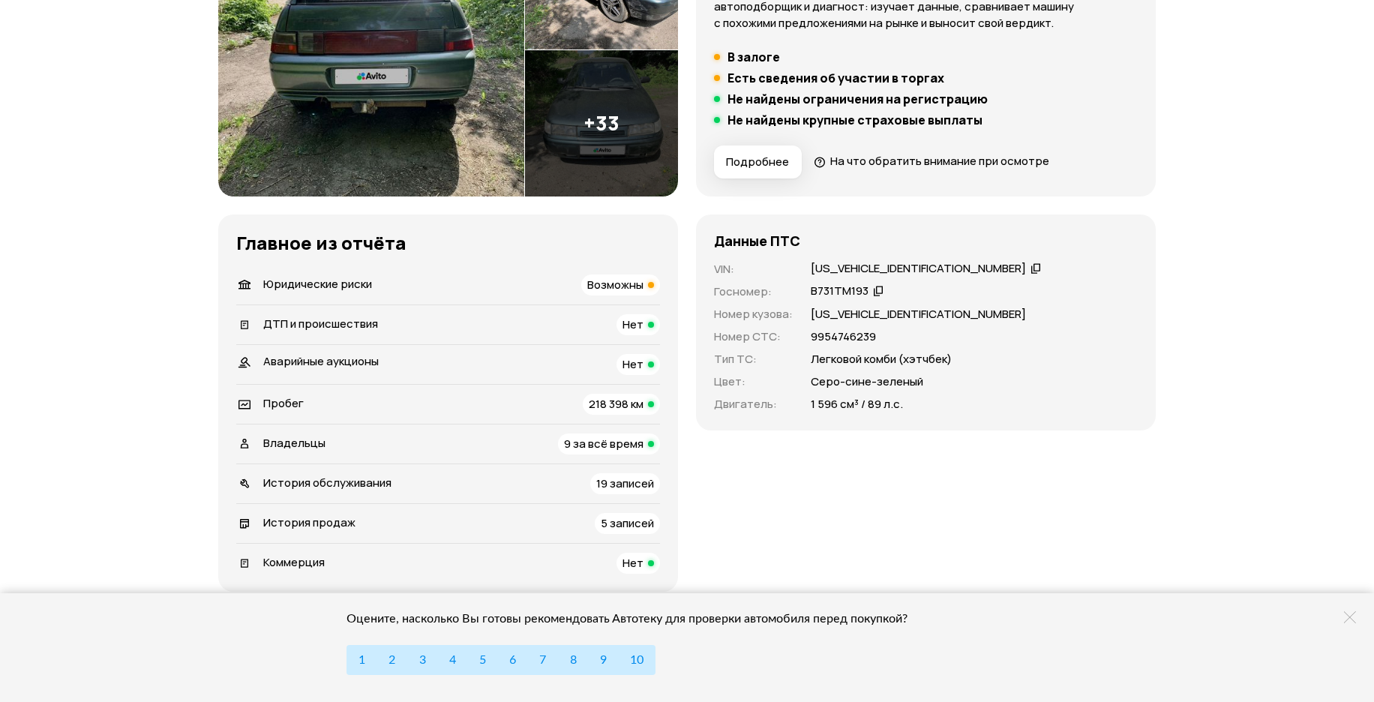
scroll to position [375, 0]
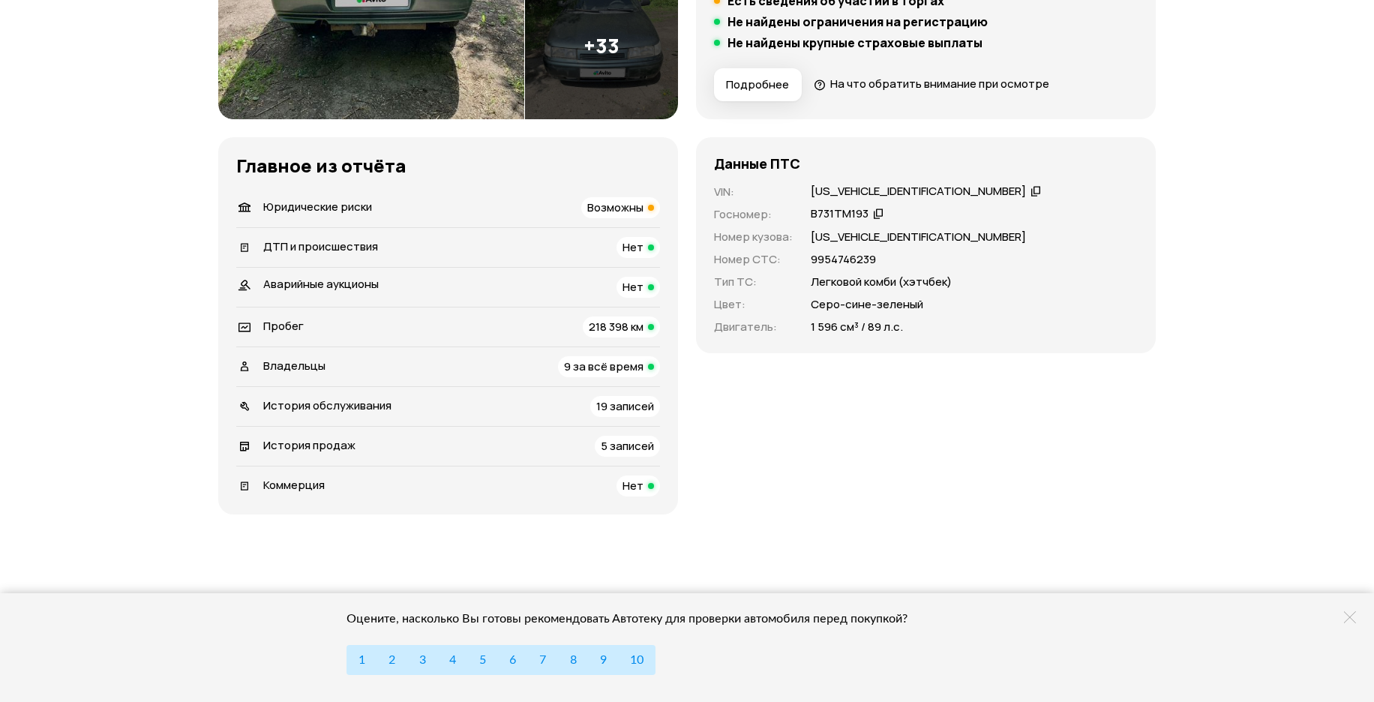
click at [310, 445] on span "История продаж" at bounding box center [309, 445] width 92 height 16
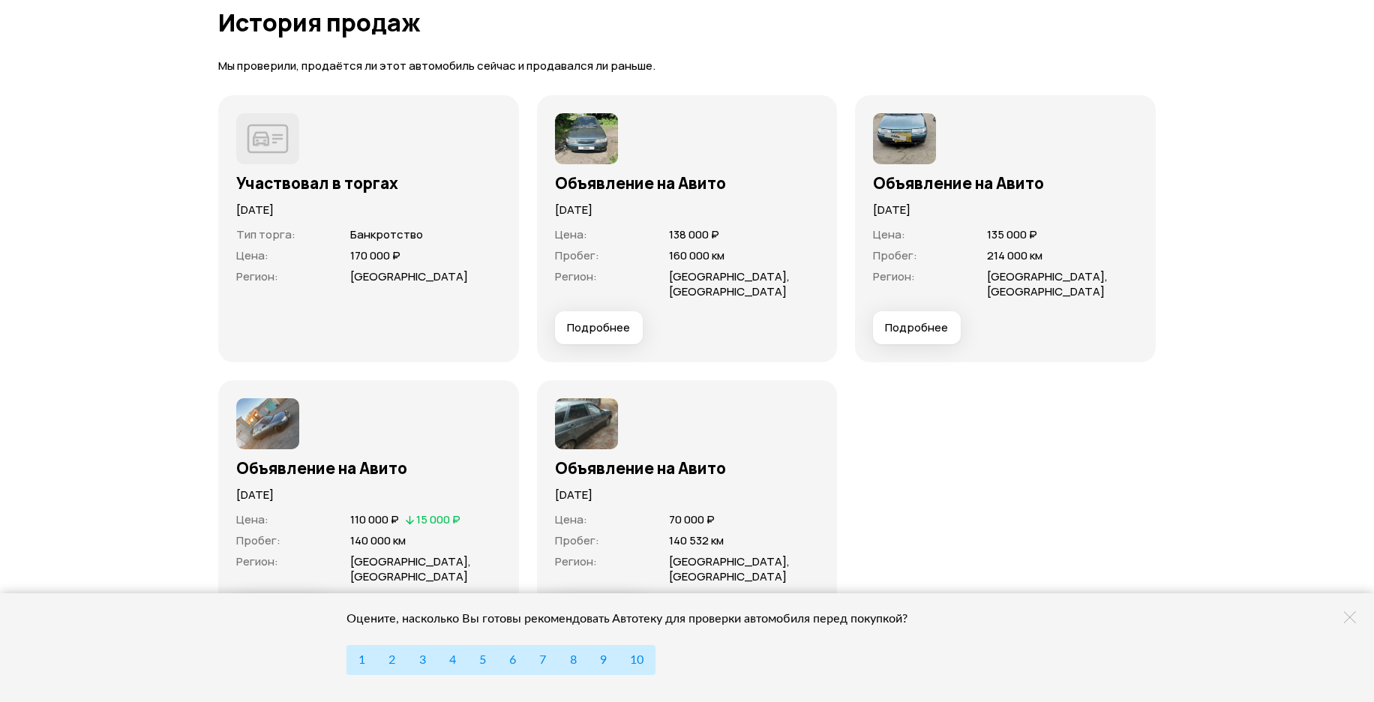
scroll to position [4666, 0]
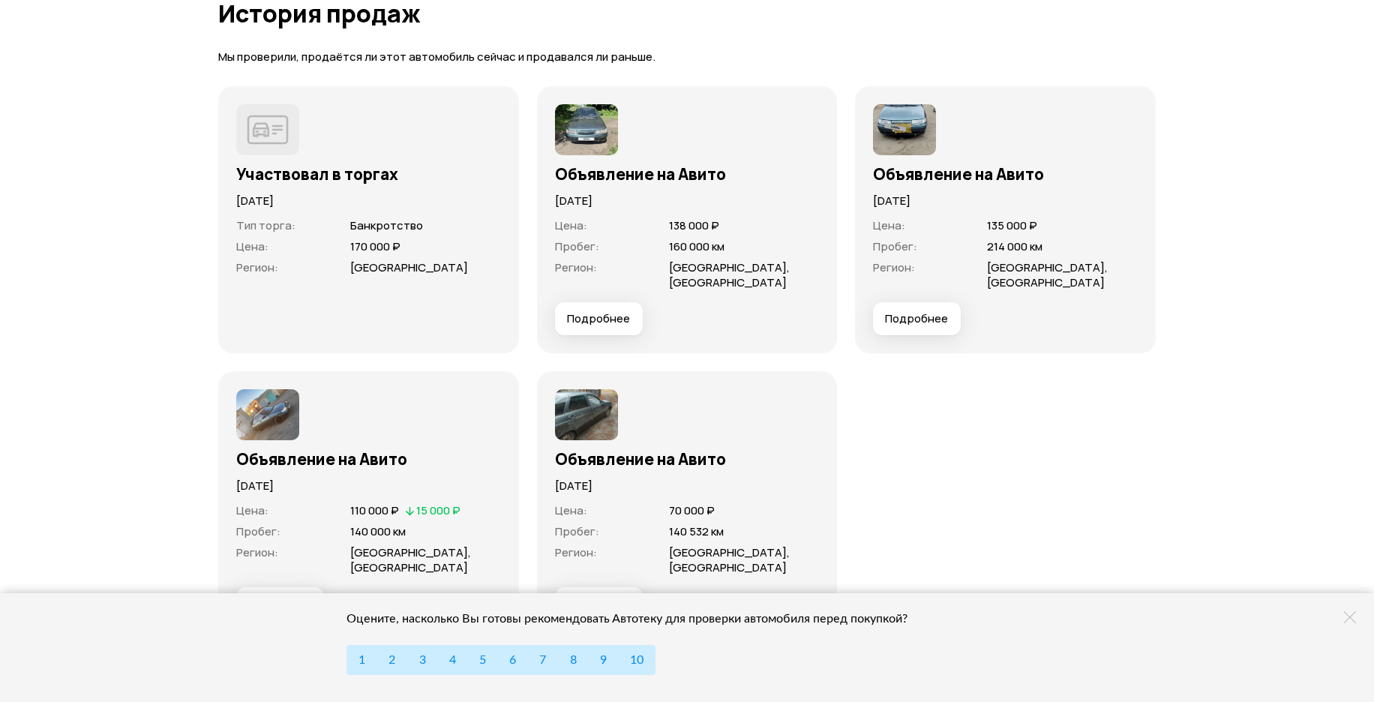
click at [584, 136] on img at bounding box center [586, 129] width 63 height 51
click at [592, 176] on h3 "Объявление на Авито" at bounding box center [687, 173] width 265 height 19
click at [585, 322] on span "Подробнее" at bounding box center [598, 318] width 63 height 15
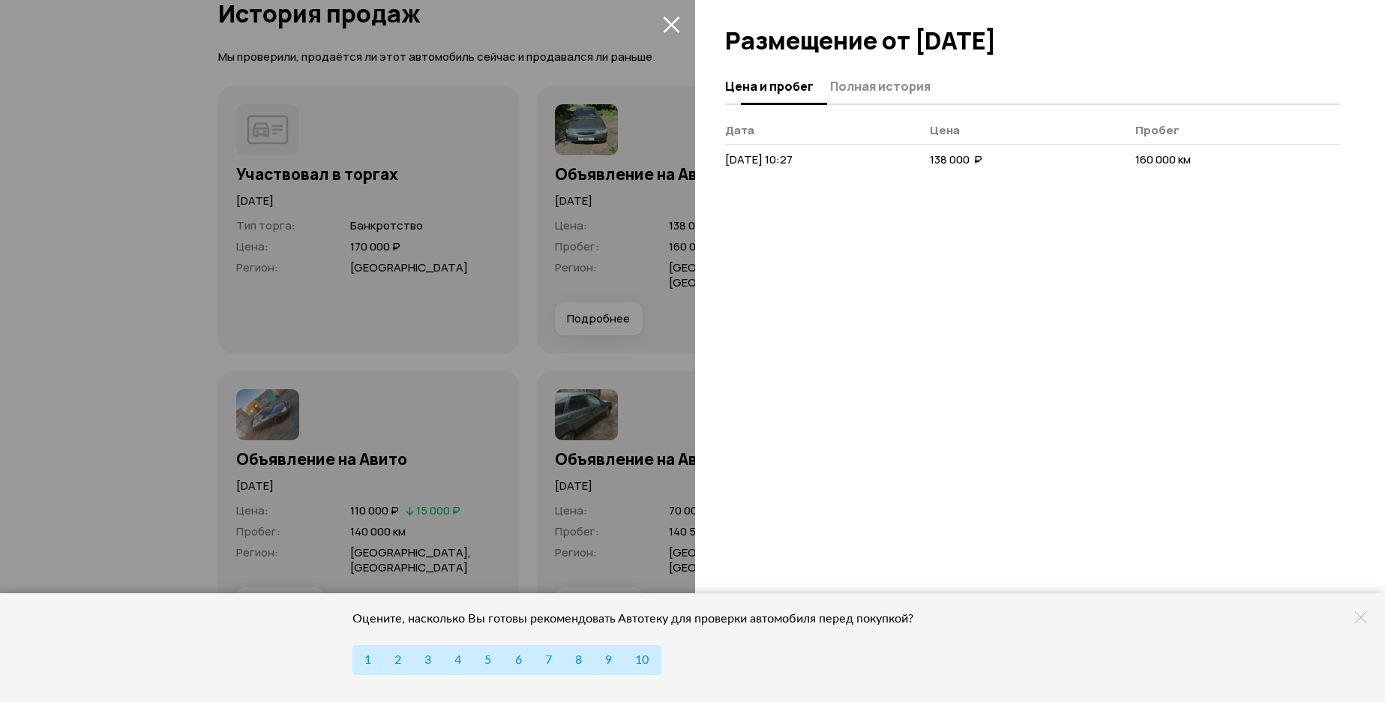
click at [899, 91] on span "Полная история" at bounding box center [880, 86] width 100 height 15
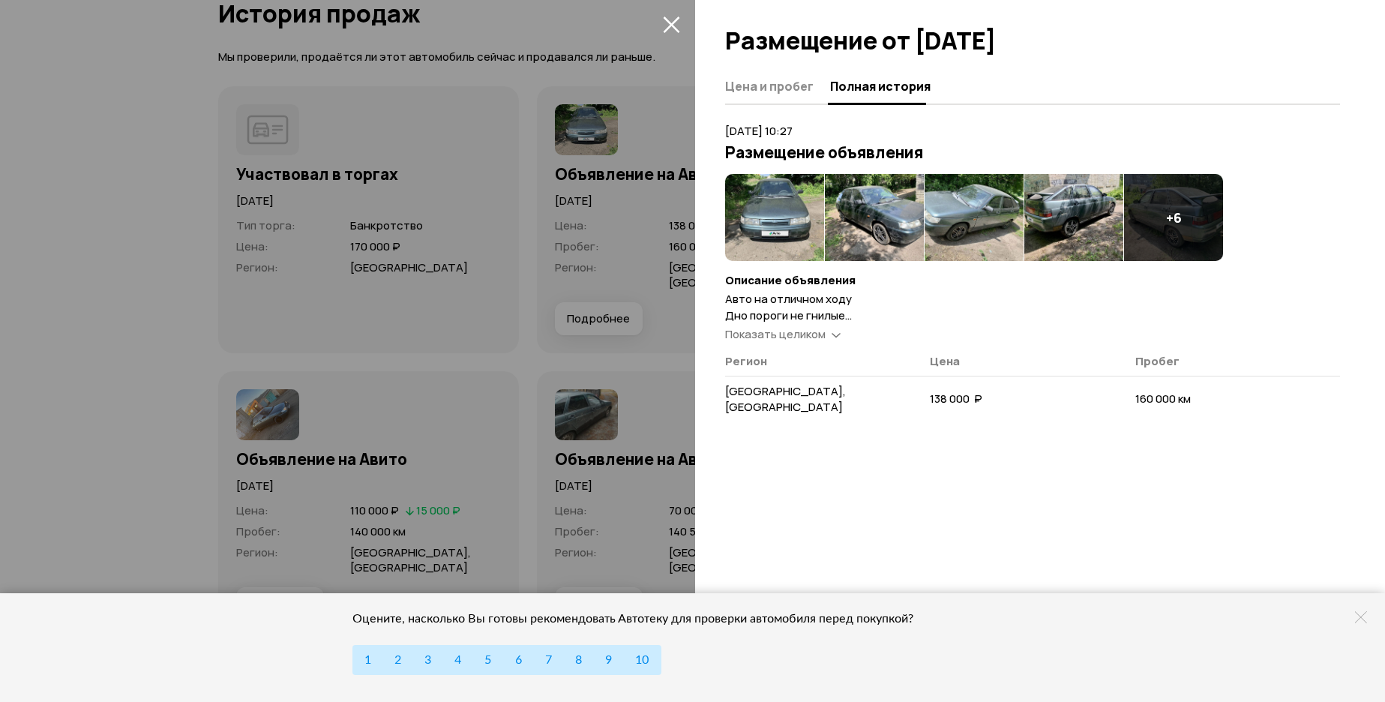
click at [806, 333] on span "Показать целиком" at bounding box center [775, 334] width 100 height 16
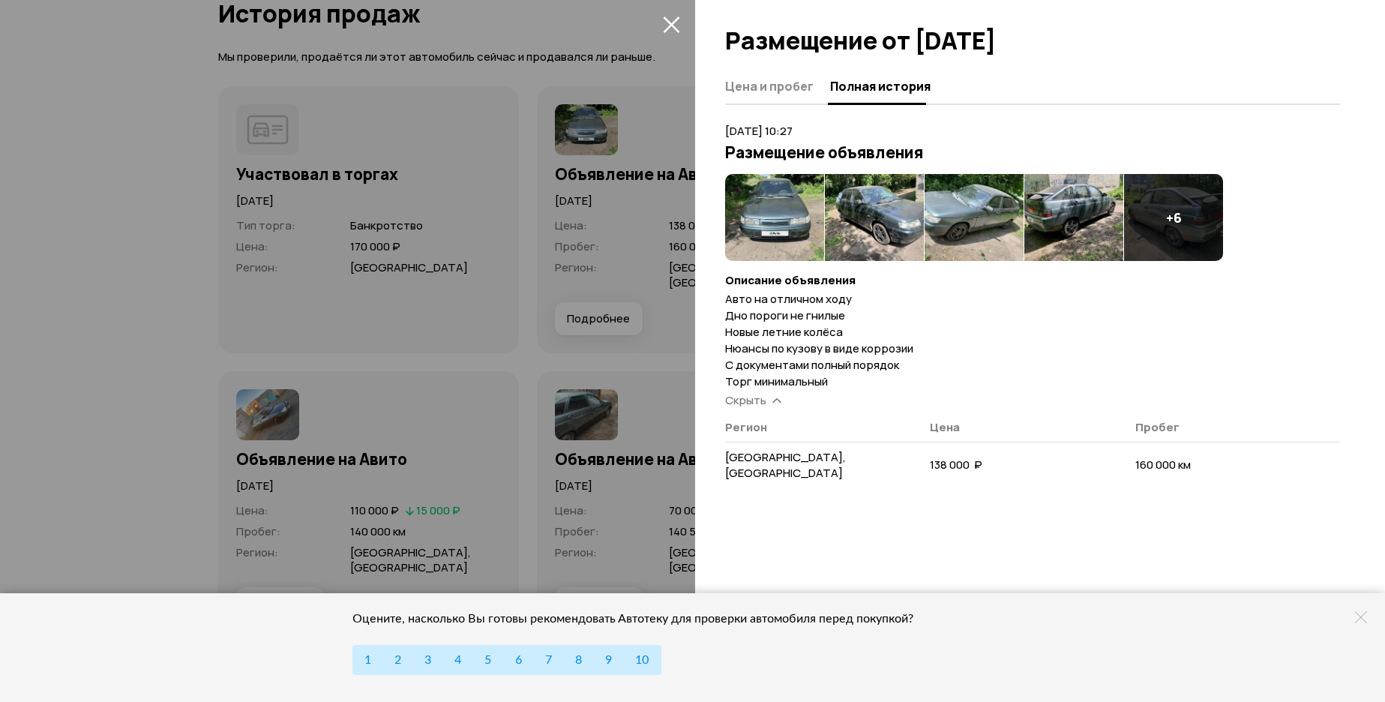
click at [672, 22] on icon "закрыть" at bounding box center [671, 24] width 17 height 17
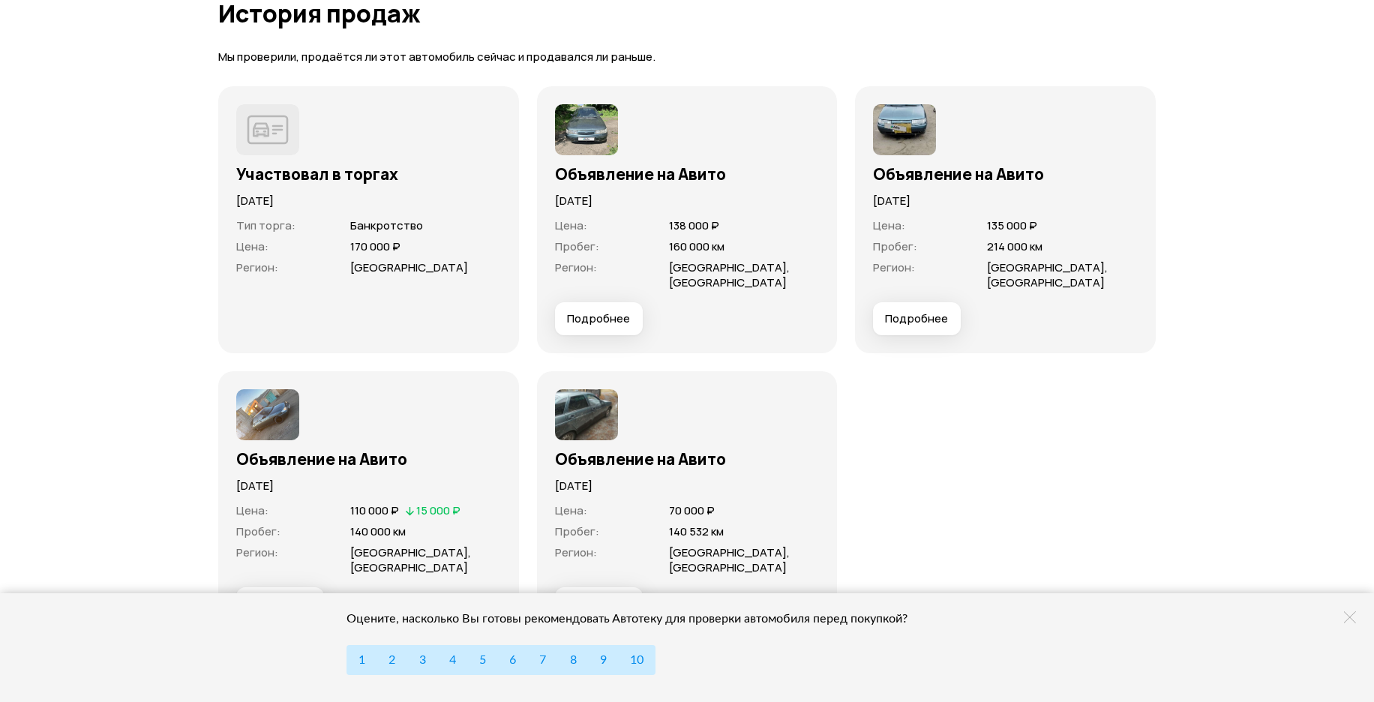
click at [916, 319] on span "Подробнее" at bounding box center [916, 318] width 63 height 15
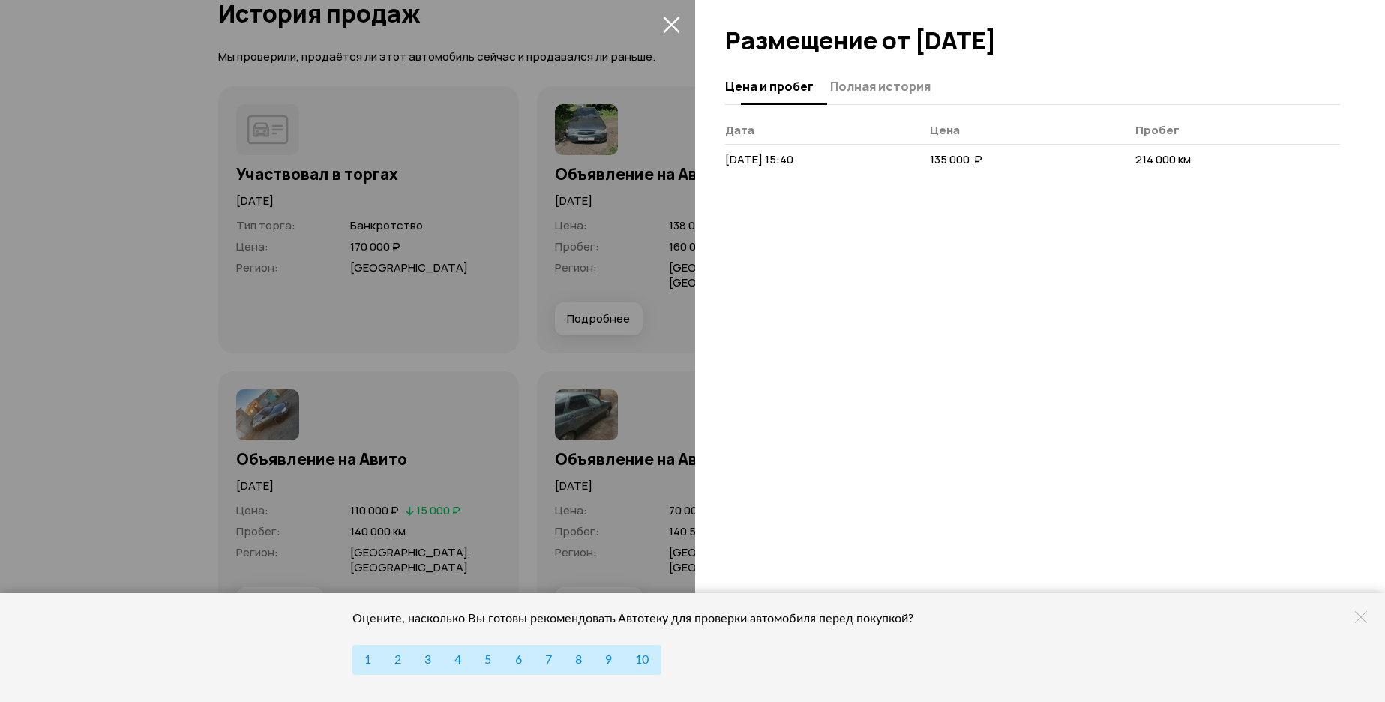
click at [846, 88] on span "Полная история" at bounding box center [880, 86] width 100 height 15
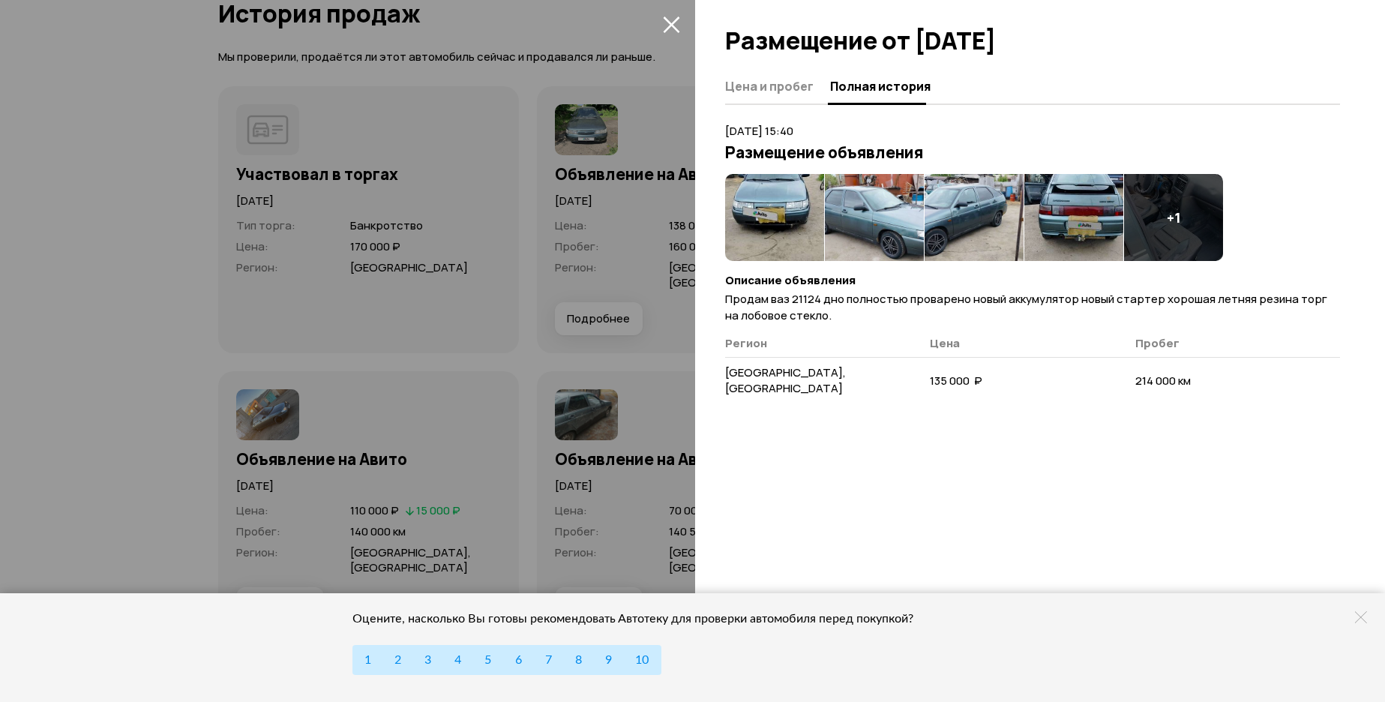
click at [678, 21] on icon "закрыть" at bounding box center [671, 24] width 17 height 17
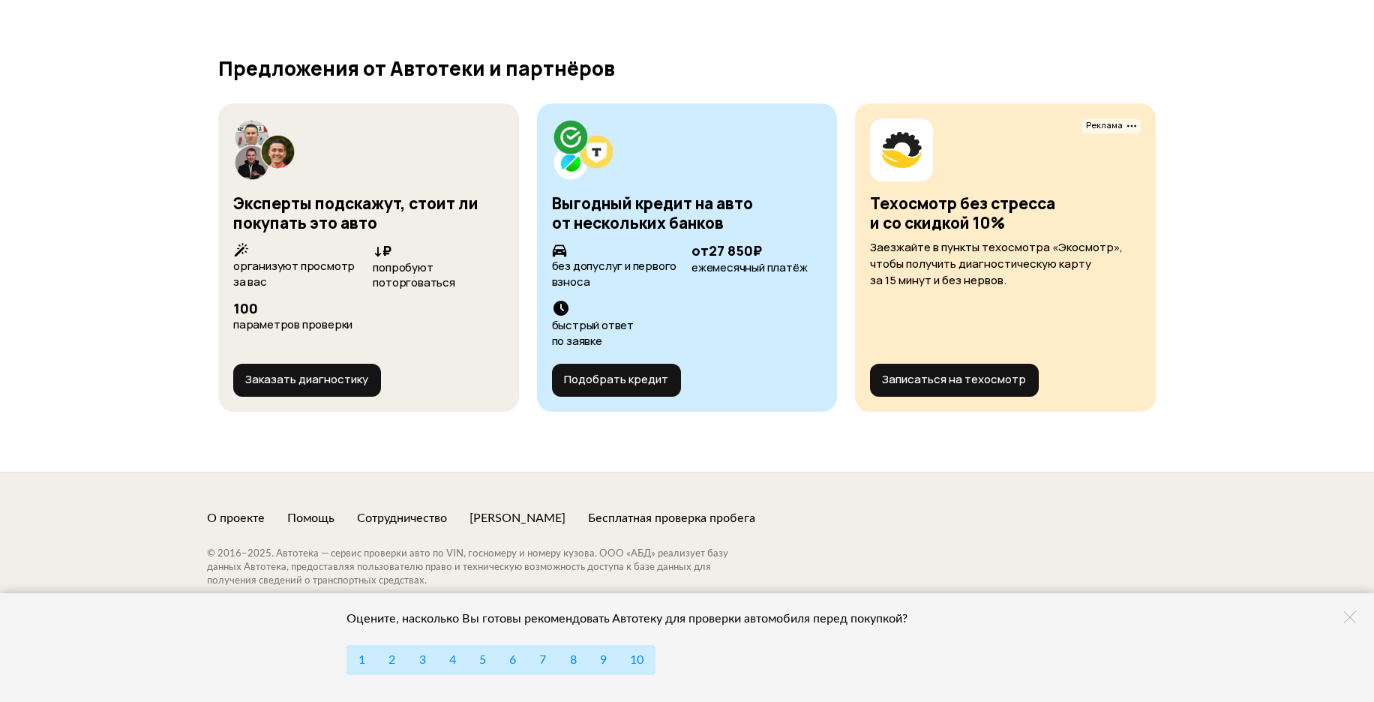
scroll to position [6060, 0]
